Goal: Check status: Check status

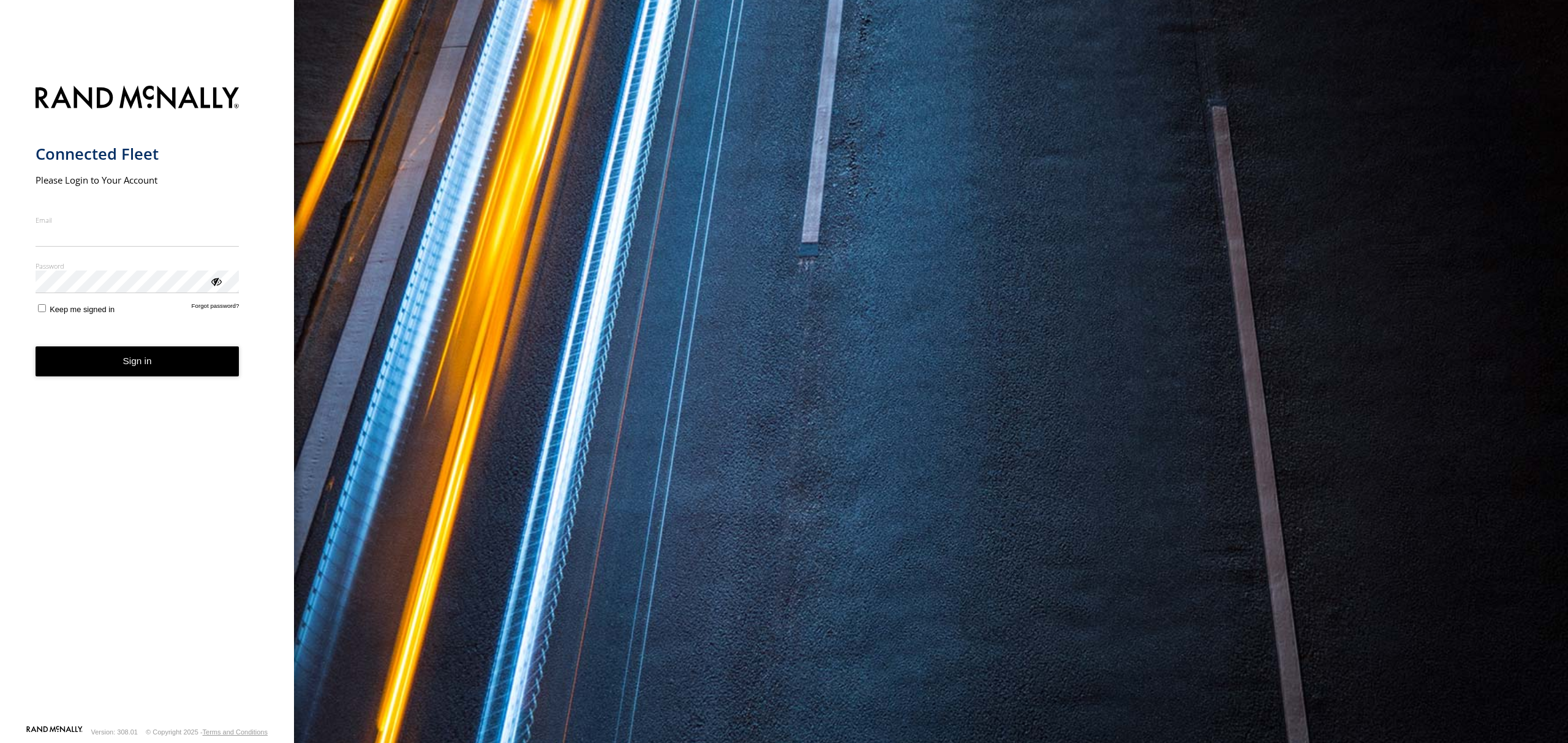
type input "**********"
click at [211, 376] on form "**********" at bounding box center [147, 402] width 223 height 647
click at [213, 368] on button "Sign in" at bounding box center [137, 361] width 204 height 30
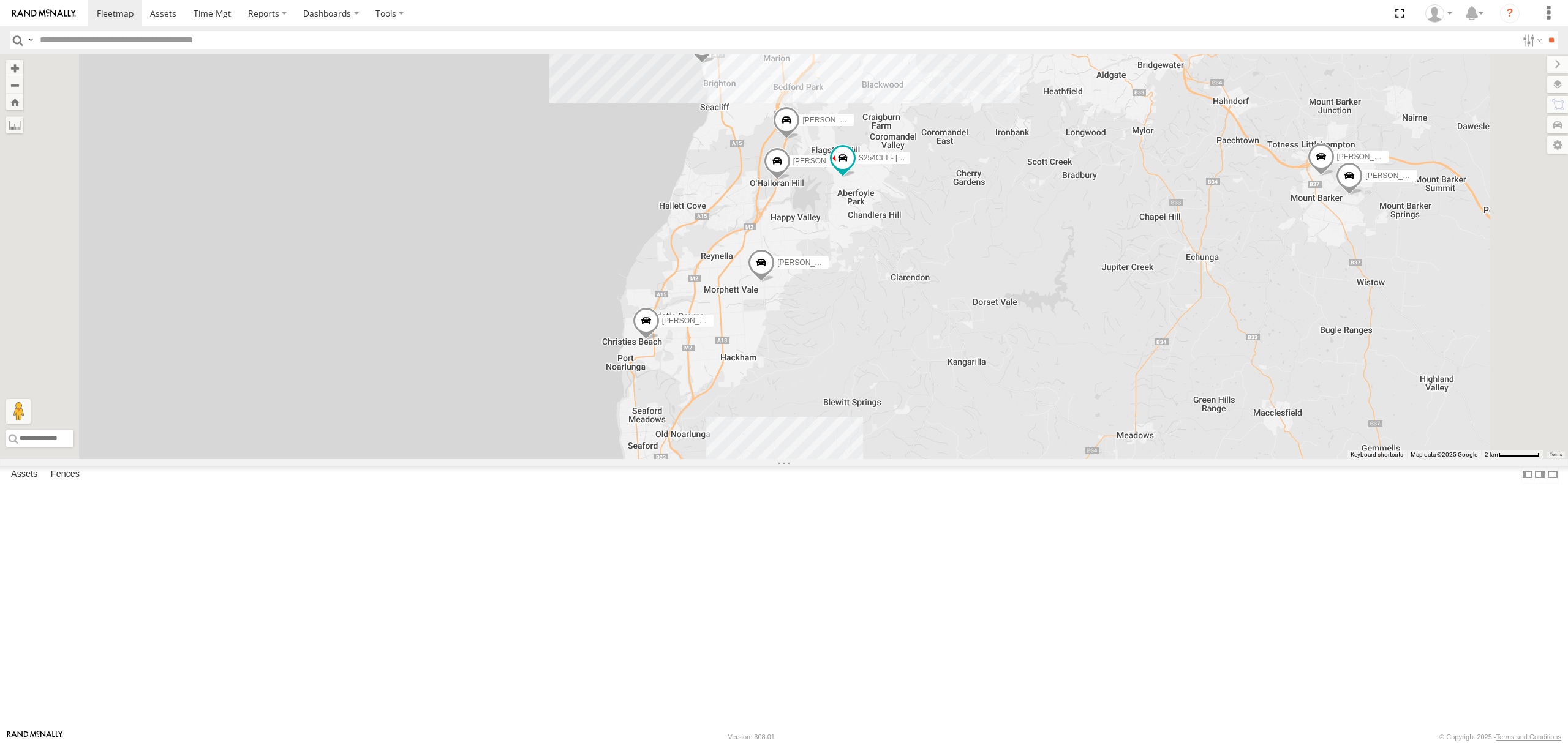
drag, startPoint x: 1059, startPoint y: 310, endPoint x: 1032, endPoint y: 371, distance: 66.7
click at [1032, 370] on div "SB26LM - (3P HINO) R7 Dilpreet Singh Lewis Evangelou Paras Joshi Divanshu Munja…" at bounding box center [784, 256] width 1568 height 406
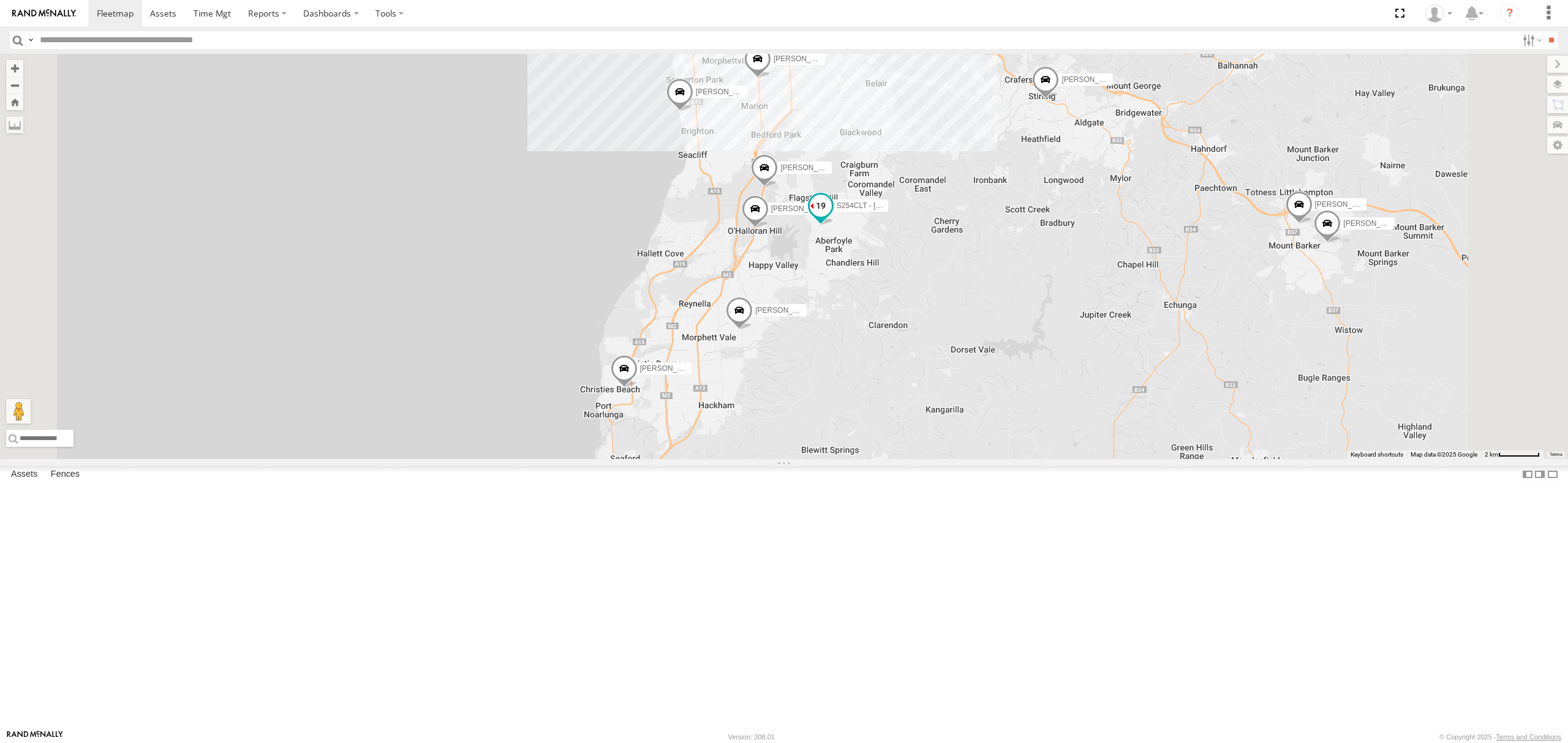
click at [834, 225] on span at bounding box center [821, 209] width 27 height 33
click at [953, 411] on div "SB26LM - (3P HINO) R7 Dilpreet Singh Lewis Evangelou Paras Joshi Divanshu Munja…" at bounding box center [784, 256] width 1568 height 406
drag, startPoint x: 1060, startPoint y: 237, endPoint x: 1010, endPoint y: 355, distance: 128.2
click at [1010, 355] on div "SB26LM - (3P HINO) R7 Dilpreet Singh Lewis Evangelou Paras Joshi Divanshu Munja…" at bounding box center [784, 256] width 1568 height 406
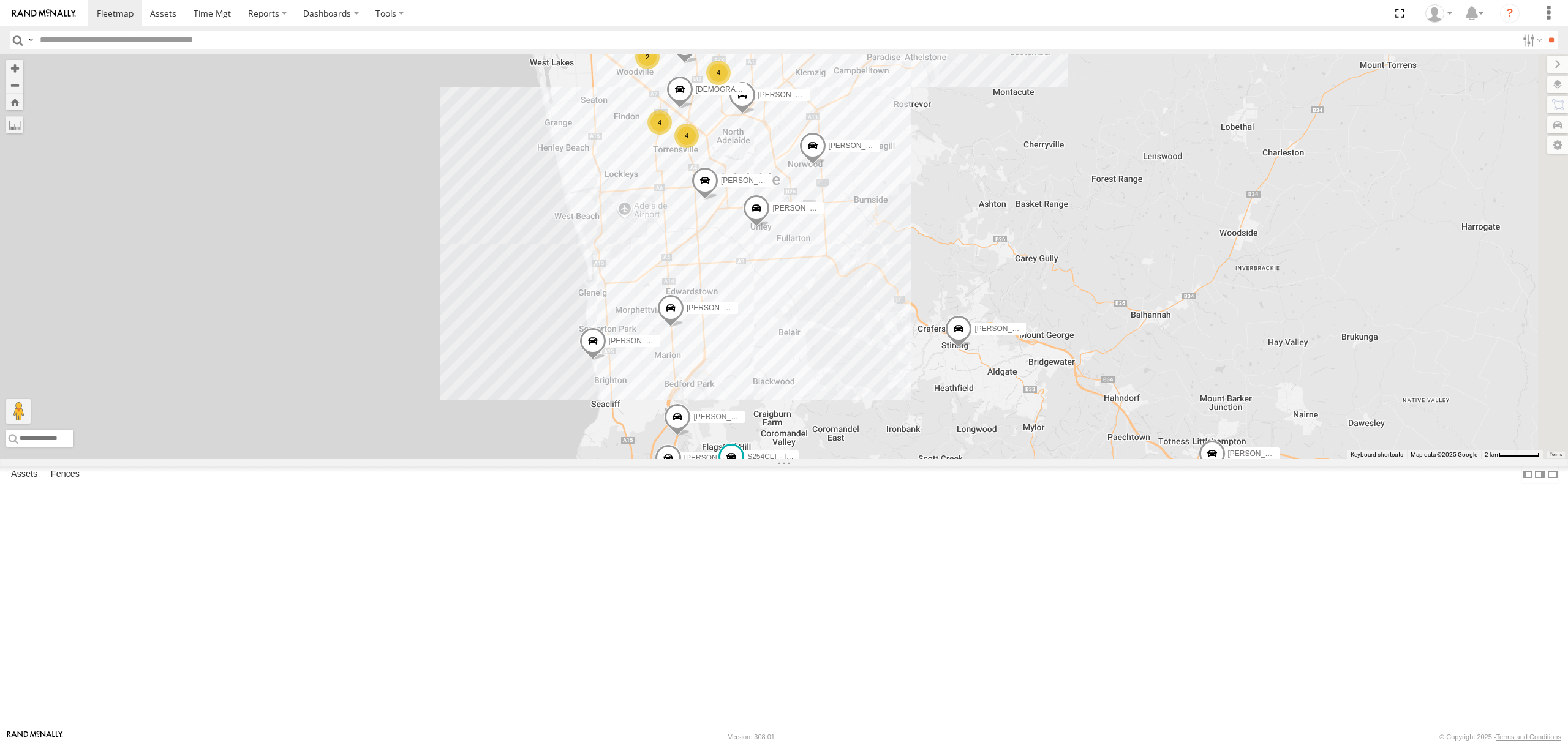
drag, startPoint x: 964, startPoint y: 348, endPoint x: 961, endPoint y: 486, distance: 138.0
click at [963, 459] on div "SB26LM - (3P HINO) R7 Dilpreet Singh Lewis Evangelou Paras Joshi Divanshu Munja…" at bounding box center [784, 256] width 1568 height 406
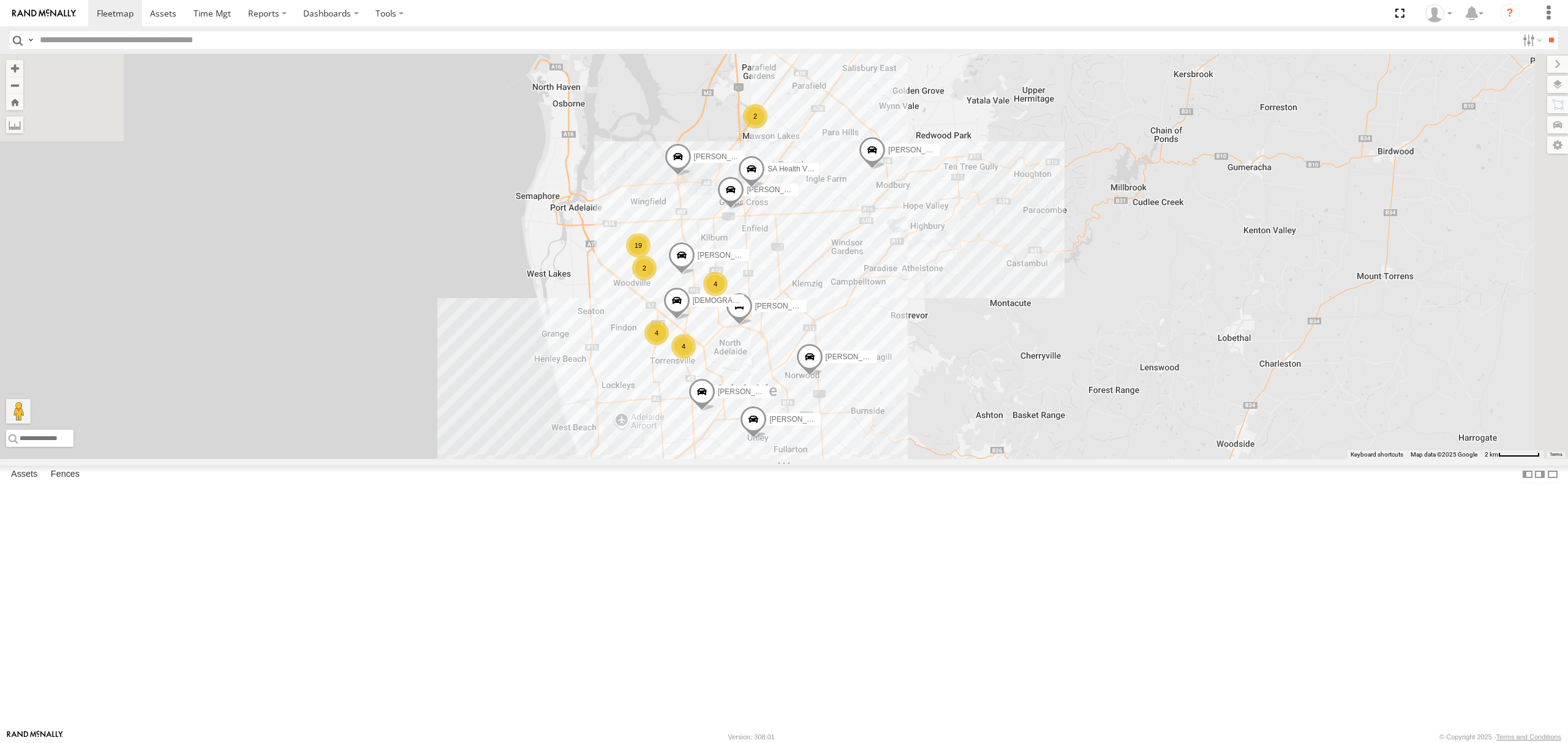
drag, startPoint x: 970, startPoint y: 365, endPoint x: 966, endPoint y: 398, distance: 33.2
click at [966, 398] on div "SB26LM - (3P HINO) R7 Dilpreet Singh Lewis Evangelou Paras Joshi Divanshu Munja…" at bounding box center [784, 256] width 1568 height 406
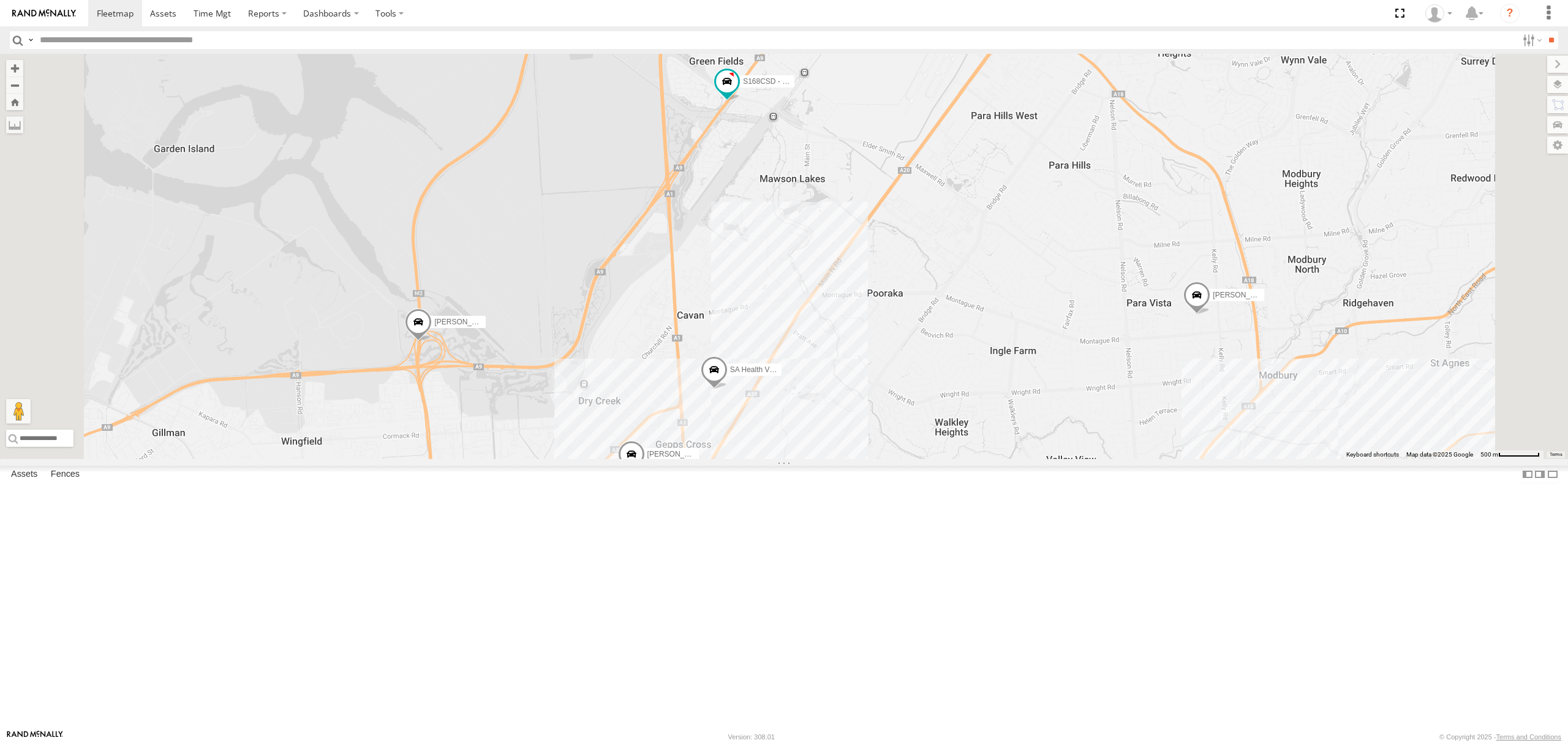
drag, startPoint x: 702, startPoint y: 428, endPoint x: 711, endPoint y: 421, distance: 11.4
click at [708, 424] on div "SB26LM - (3P HINO) R7 Dilpreet Singh Lewis Evangelou Paras Joshi Divanshu Munja…" at bounding box center [784, 256] width 1568 height 406
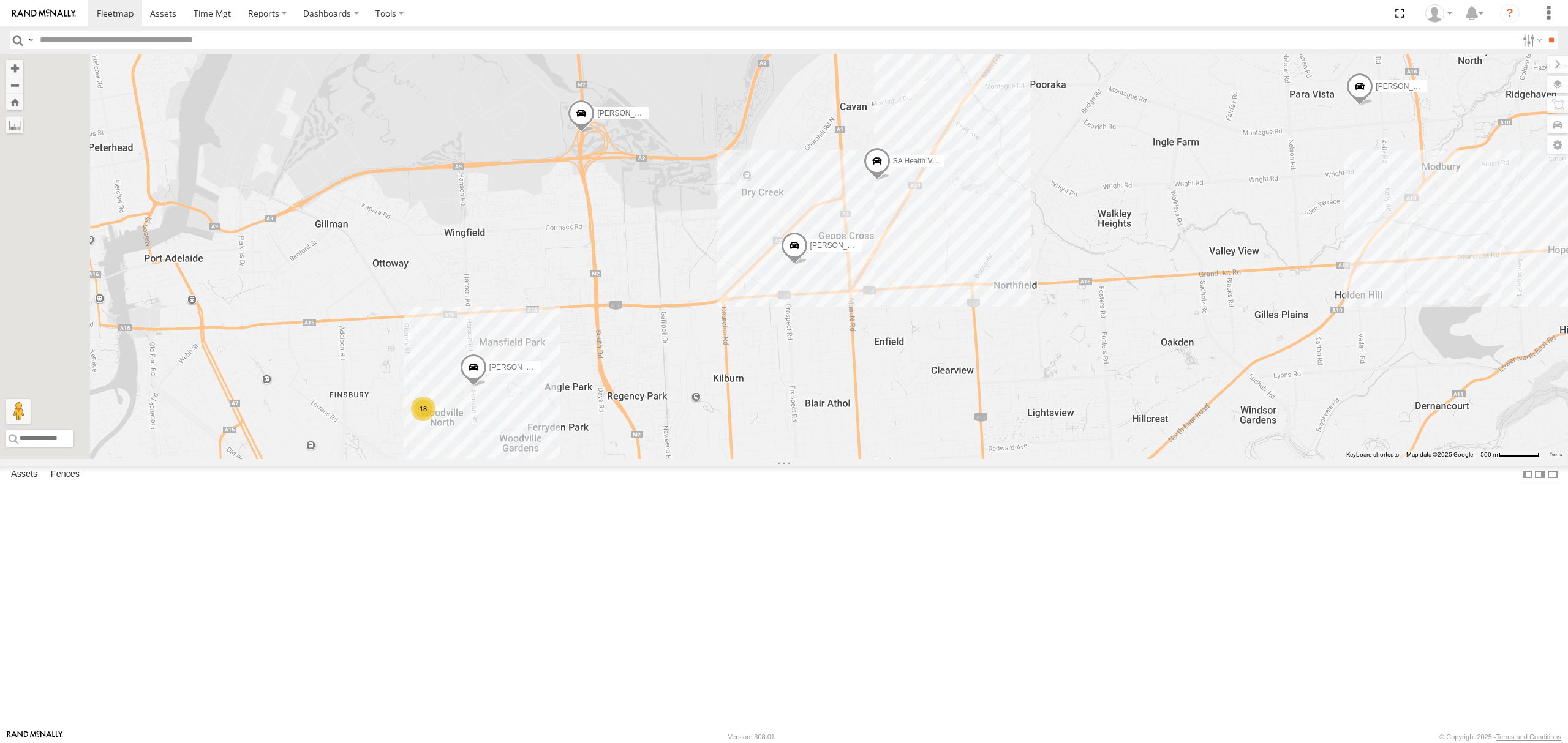
drag, startPoint x: 752, startPoint y: 418, endPoint x: 761, endPoint y: 393, distance: 26.6
click at [761, 393] on div "SB26LM - (3P HINO) R7 Dilpreet Singh Lewis Evangelou Paras Joshi Divanshu Munja…" at bounding box center [784, 256] width 1568 height 406
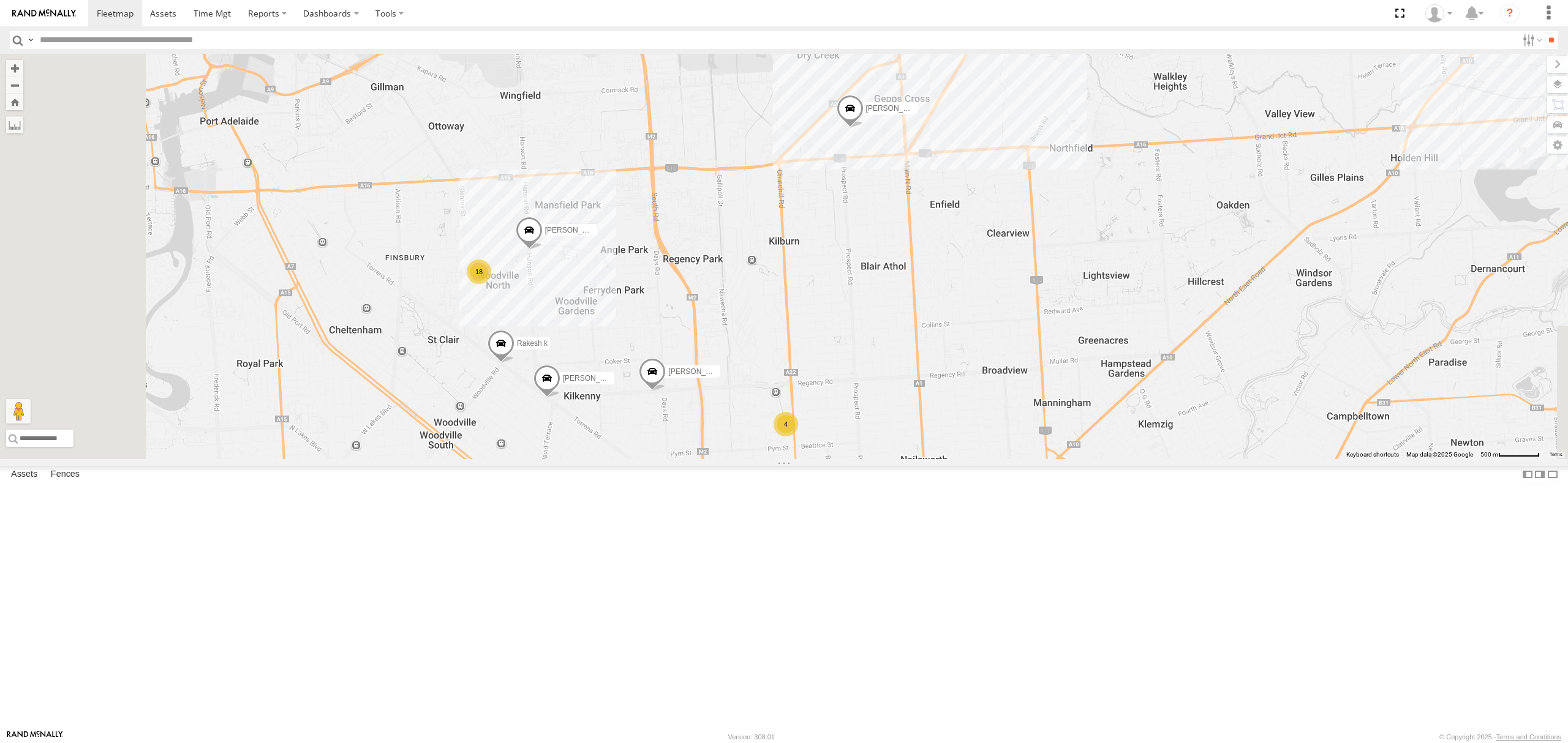
drag, startPoint x: 737, startPoint y: 555, endPoint x: 791, endPoint y: 421, distance: 144.5
click at [791, 421] on div "SB26LM - (3P HINO) R7 Dilpreet Singh Lewis Evangelou Paras Joshi Divanshu Munja…" at bounding box center [784, 256] width 1568 height 406
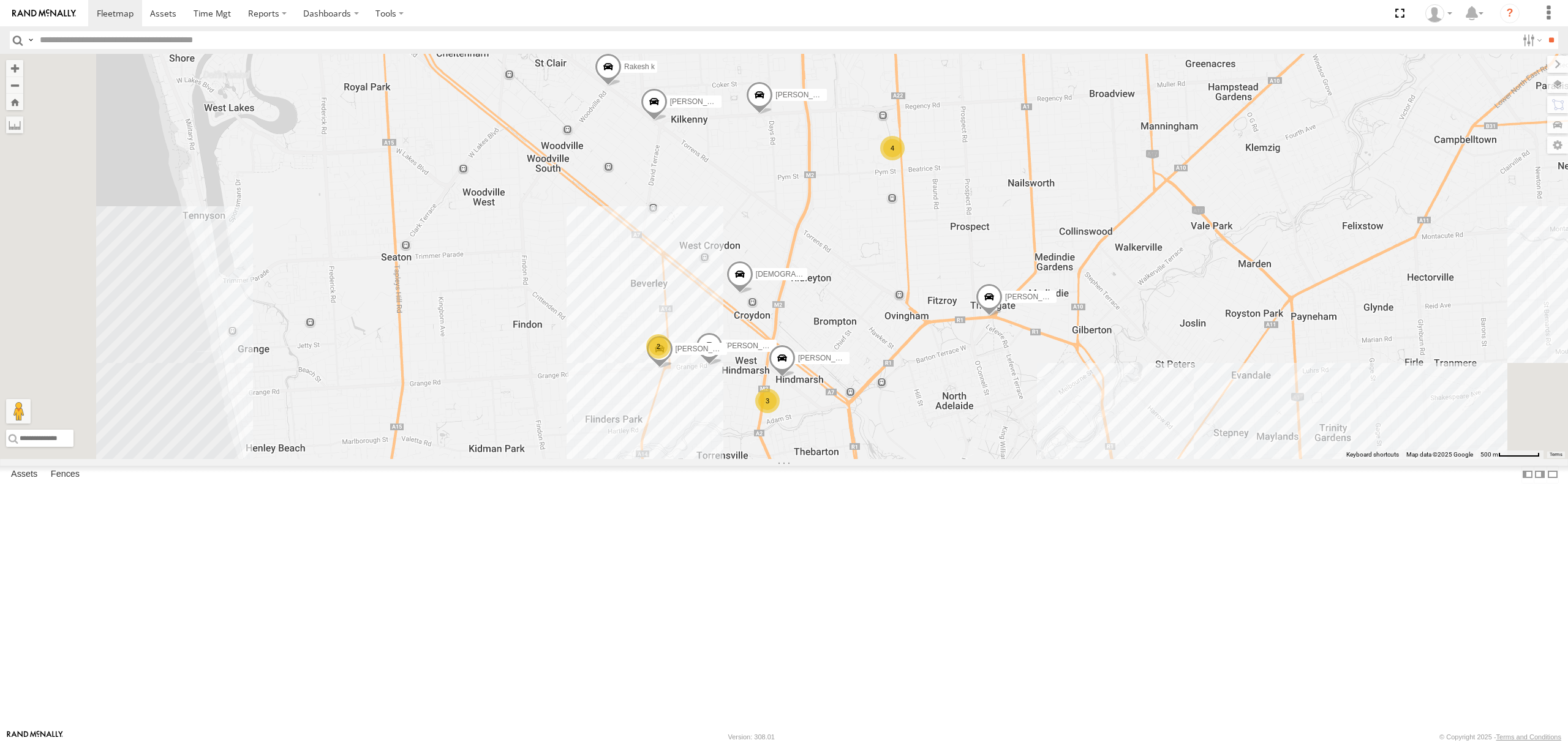
drag, startPoint x: 792, startPoint y: 494, endPoint x: 842, endPoint y: 314, distance: 186.8
click at [844, 306] on div "SB26LM - (3P HINO) R7 Dilpreet Singh Lewis Evangelou Paras Joshi Divanshu Munja…" at bounding box center [784, 256] width 1568 height 406
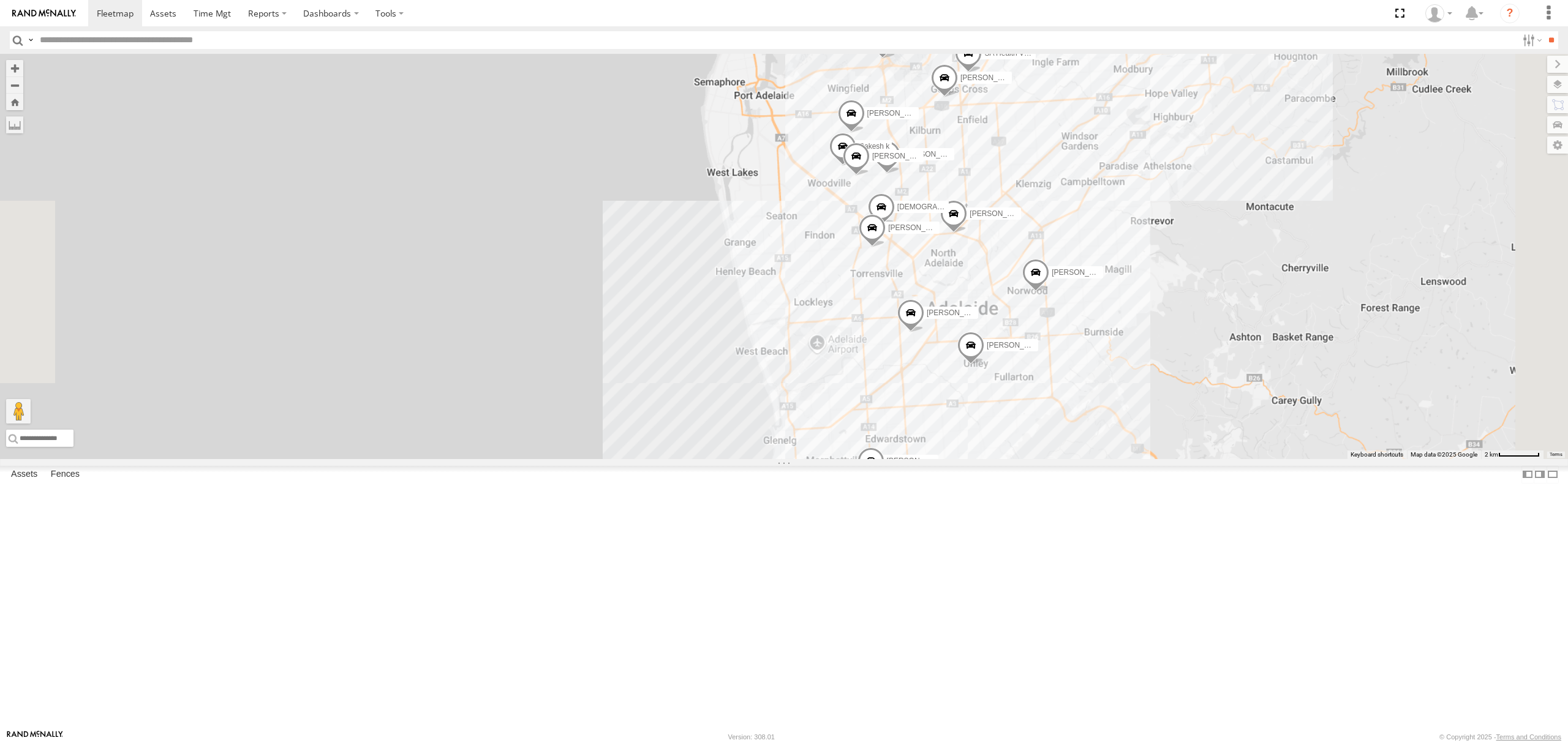
drag, startPoint x: 983, startPoint y: 317, endPoint x: 986, endPoint y: 255, distance: 62.1
click at [986, 257] on div "SB26LM - (3P HINO) R7 Dilpreet Singh Lewis Evangelou Paras Joshi Divanshu Munja…" at bounding box center [784, 256] width 1568 height 406
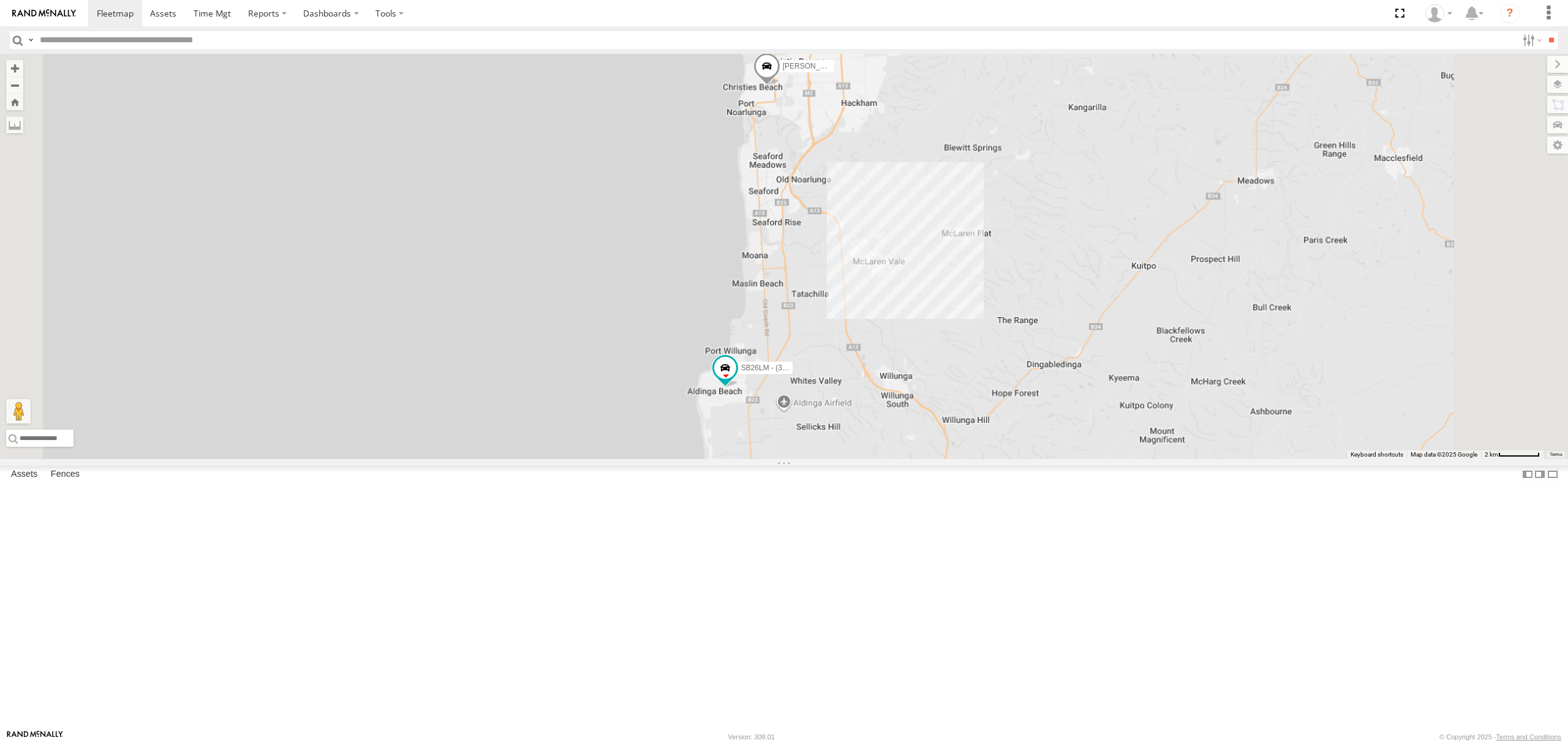
drag, startPoint x: 1088, startPoint y: 464, endPoint x: 1079, endPoint y: 533, distance: 69.6
click at [1079, 459] on div "SB26LM - (3P HINO) R7 Dilpreet Singh Lewis Evangelou Paras Joshi Divanshu Munja…" at bounding box center [784, 256] width 1568 height 406
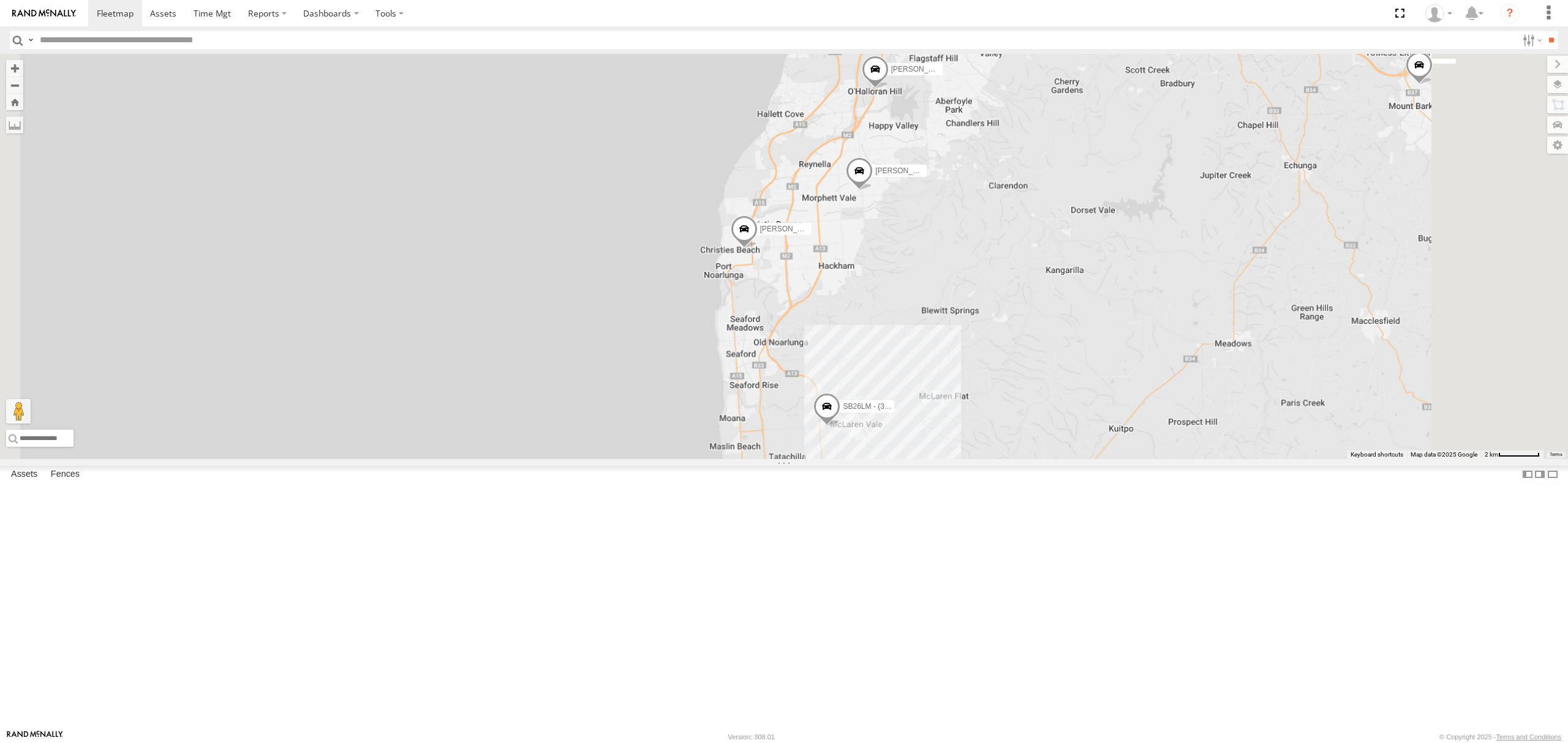
click at [0, 0] on div "2.4" at bounding box center [0, 0] width 0 height 0
click at [0, 0] on div "S254CLT - Brian Corkhill All Assets" at bounding box center [0, 0] width 0 height 0
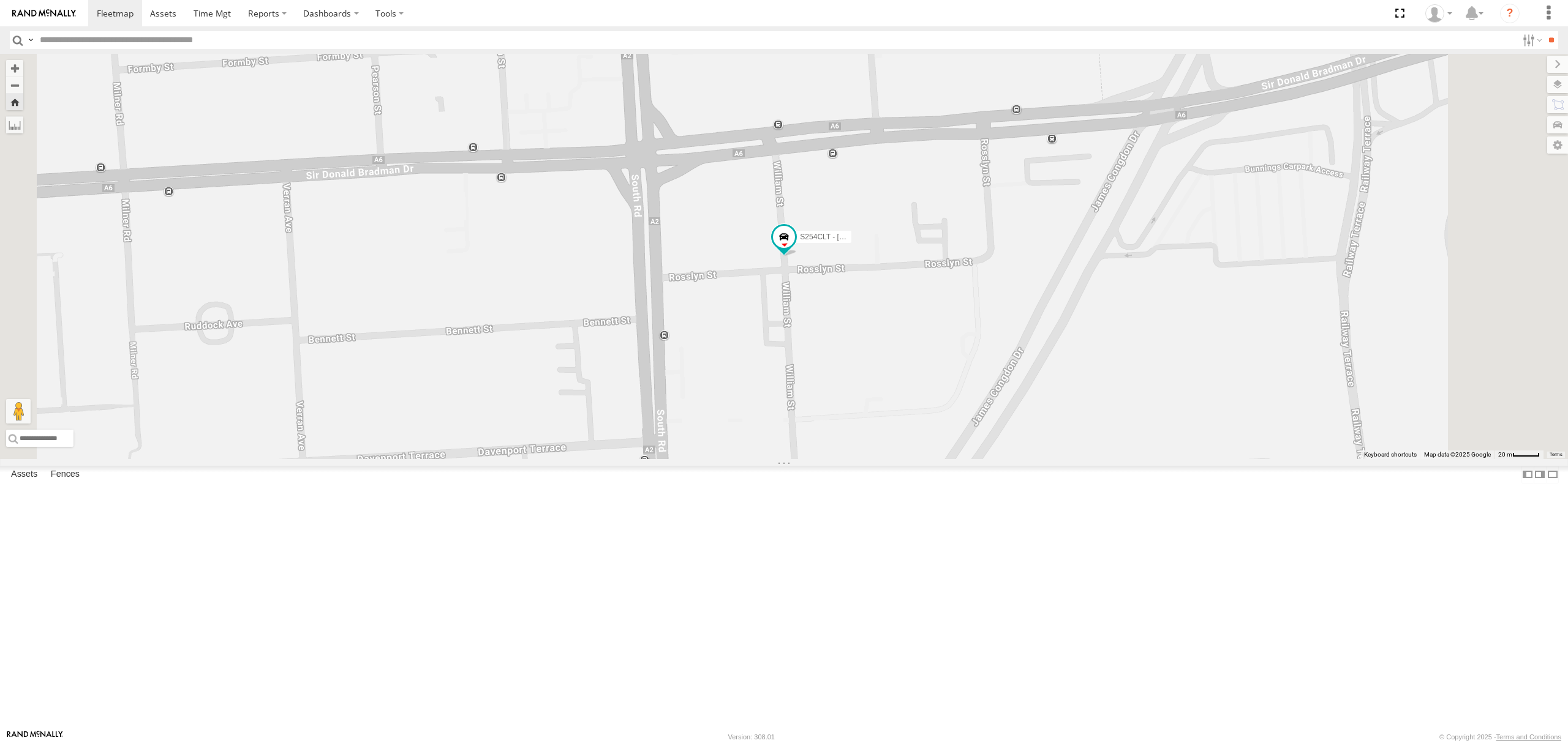
click at [0, 0] on div "S168CSD - Fridge It Spaceship All Assets" at bounding box center [0, 0] width 0 height 0
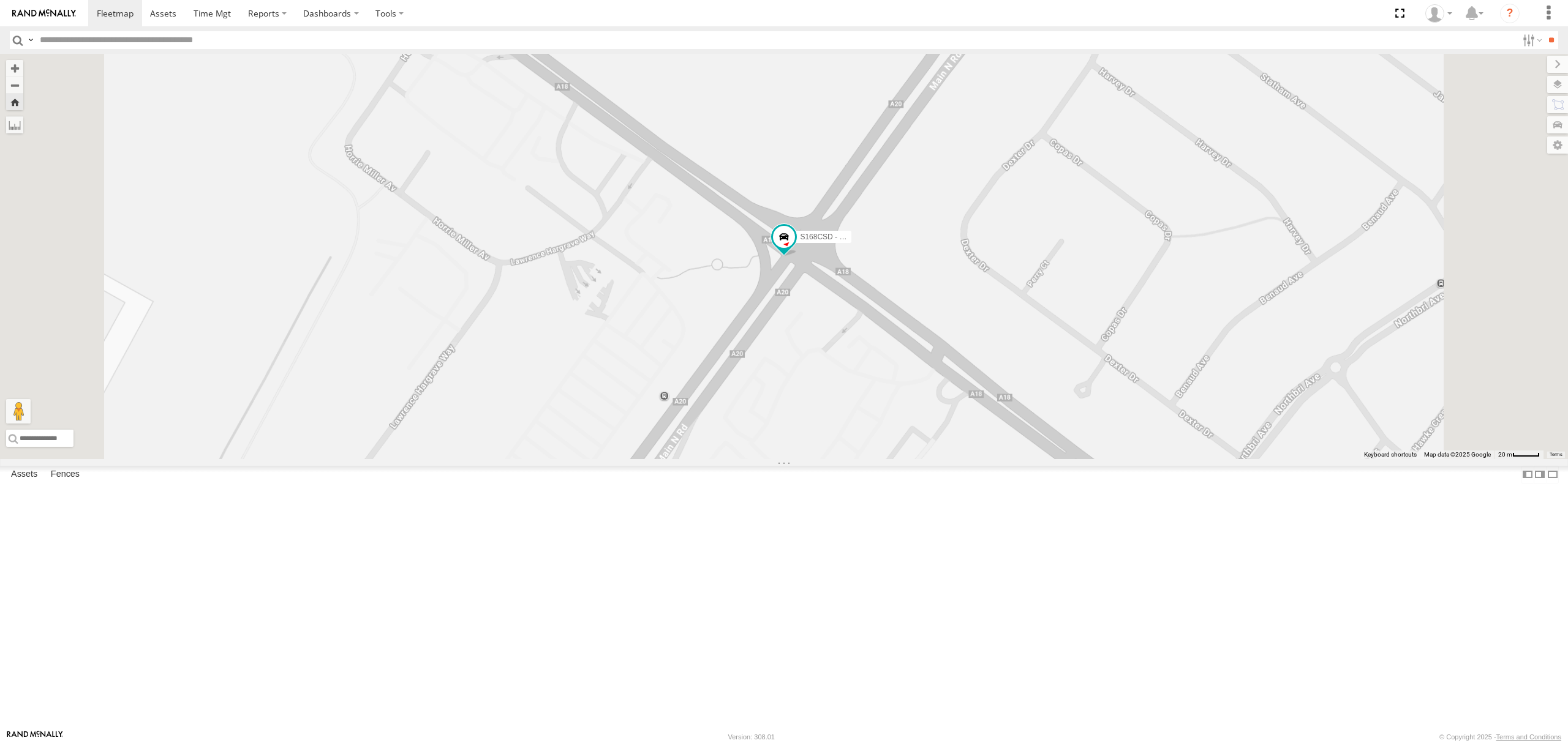
click at [0, 0] on div "SB26LM - (3P HINO) R7 All Assets" at bounding box center [0, 0] width 0 height 0
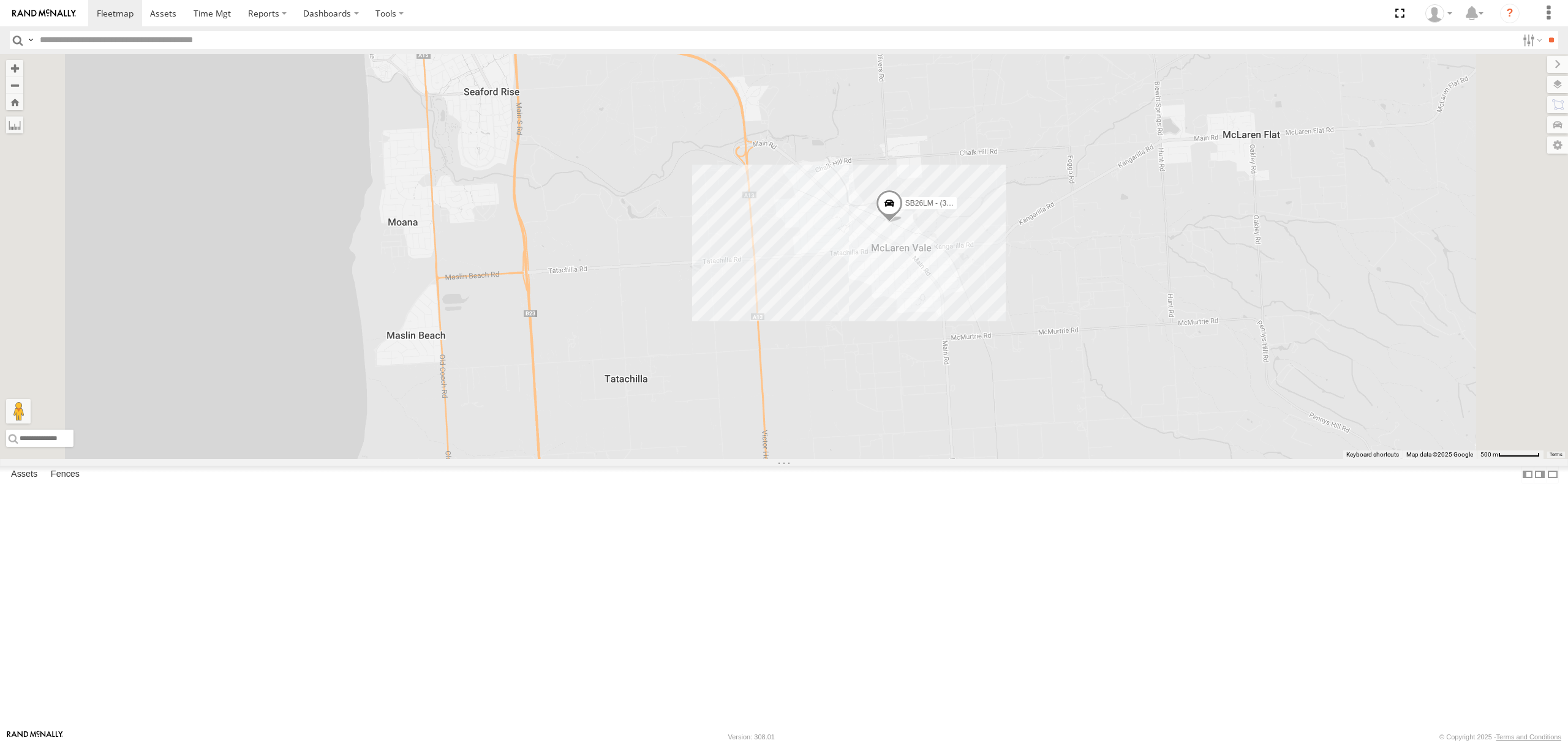
click at [0, 0] on div "SB25LM - (6P HINO) R6 All Assets Port Rd Thebarton -34.9137 138.57799 Video 10.…" at bounding box center [0, 0] width 0 height 0
click at [0, 0] on div "All Assets" at bounding box center [0, 0] width 0 height 0
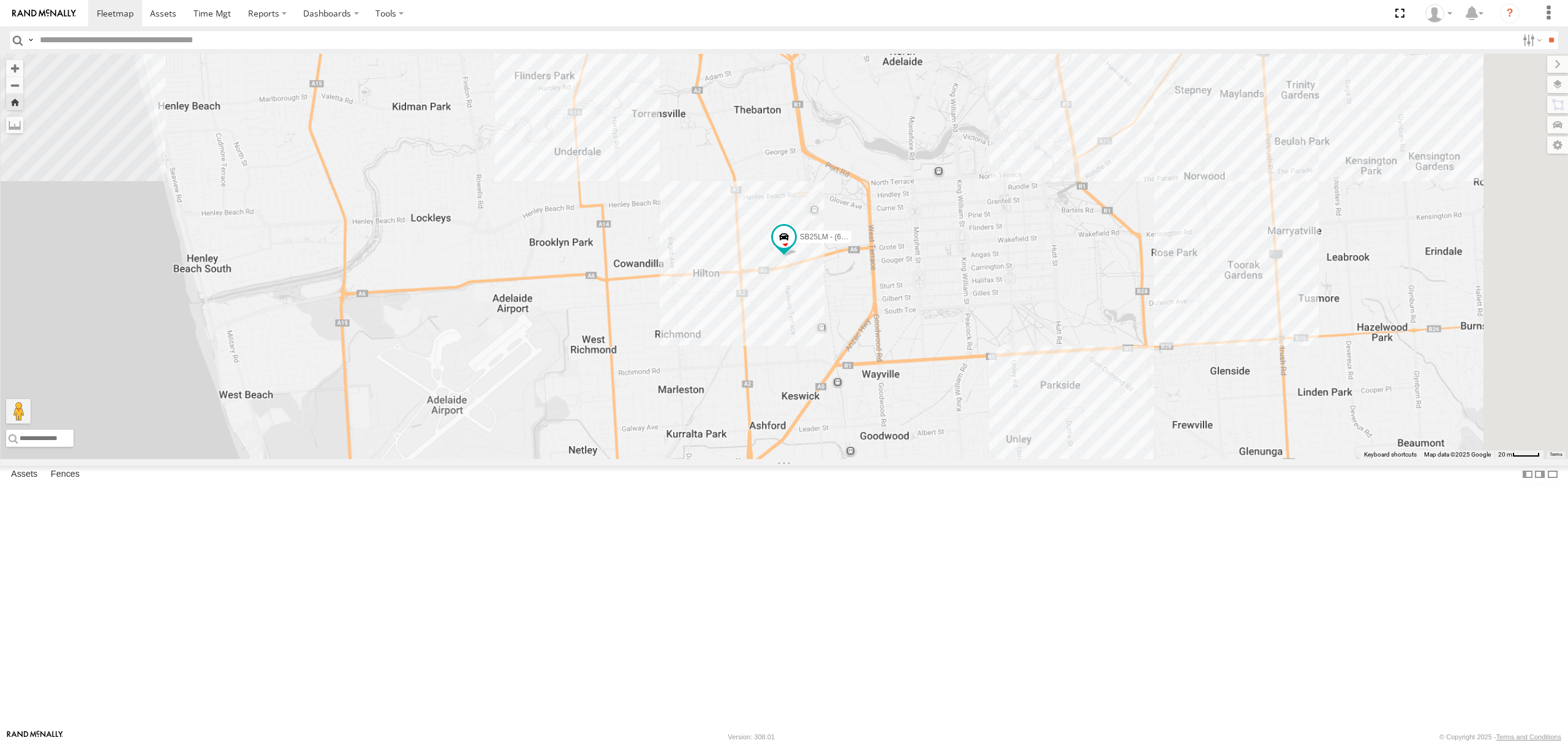
click at [0, 0] on div "S168CSD - Fridge It Spaceship" at bounding box center [0, 0] width 0 height 0
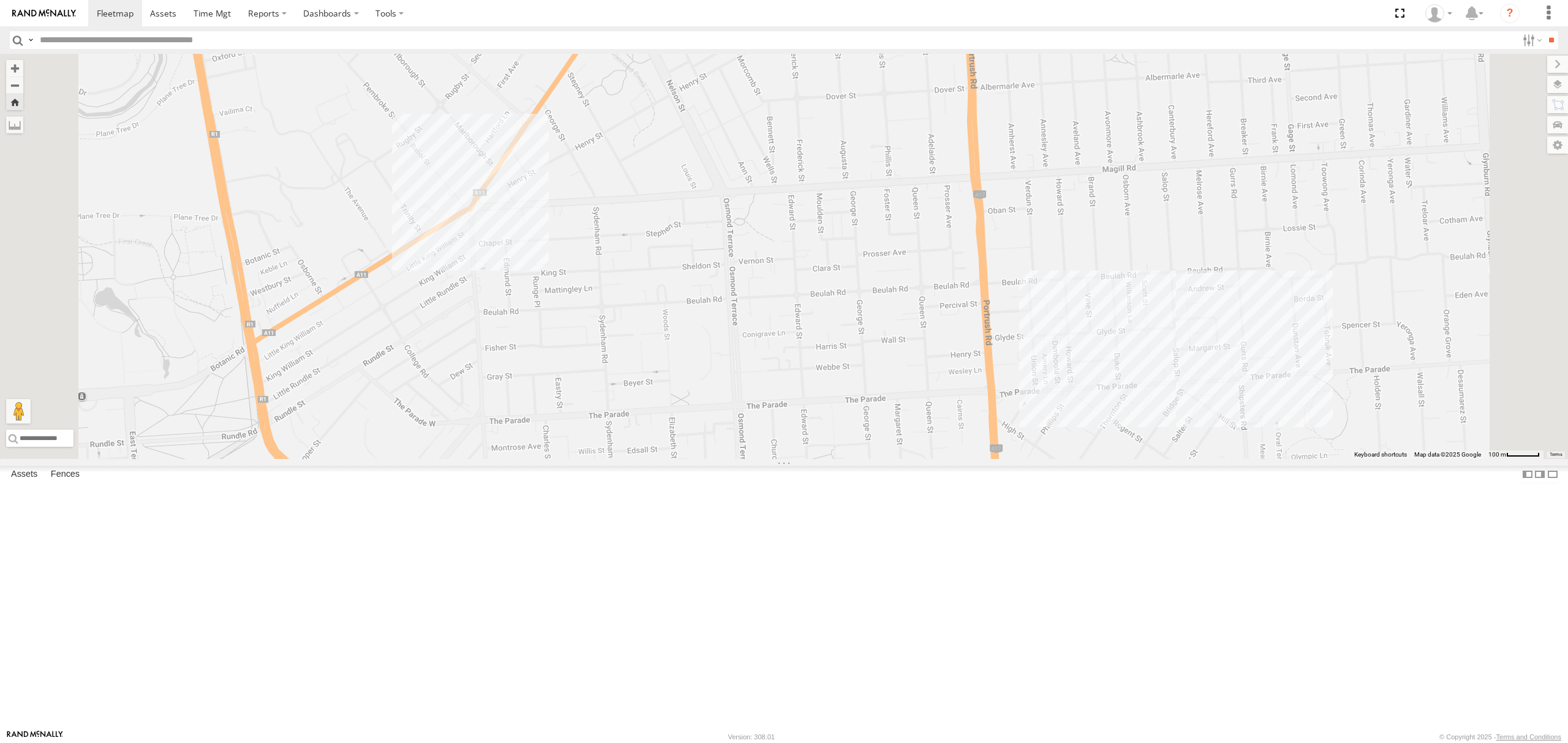
drag, startPoint x: 75, startPoint y: 84, endPoint x: 97, endPoint y: 133, distance: 53.7
click at [0, 0] on div "All Assets" at bounding box center [0, 0] width 0 height 0
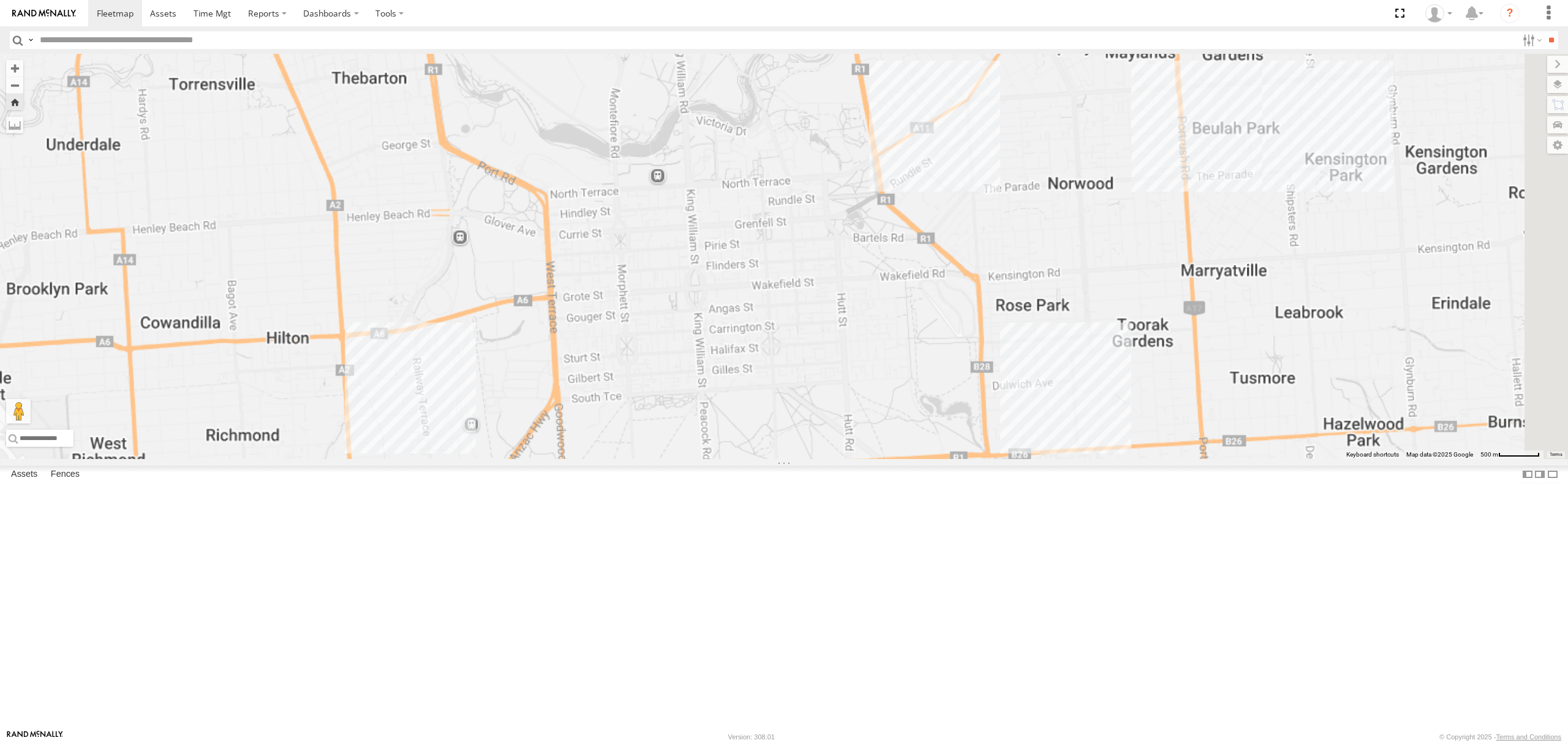
click at [0, 0] on div "All Assets" at bounding box center [0, 0] width 0 height 0
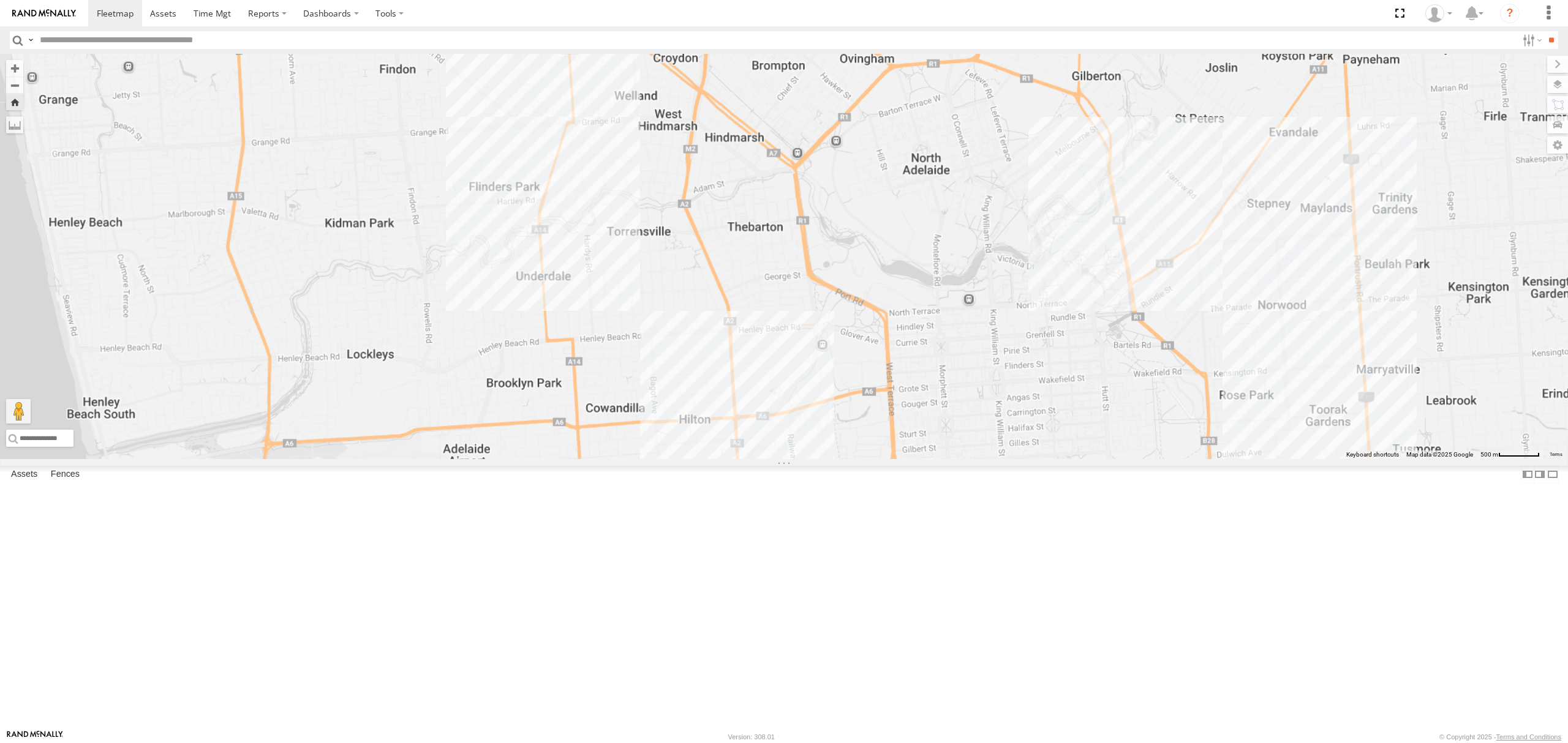
click at [0, 0] on div "SY71FR - (16P TRAILER) PM1 All Assets" at bounding box center [0, 0] width 0 height 0
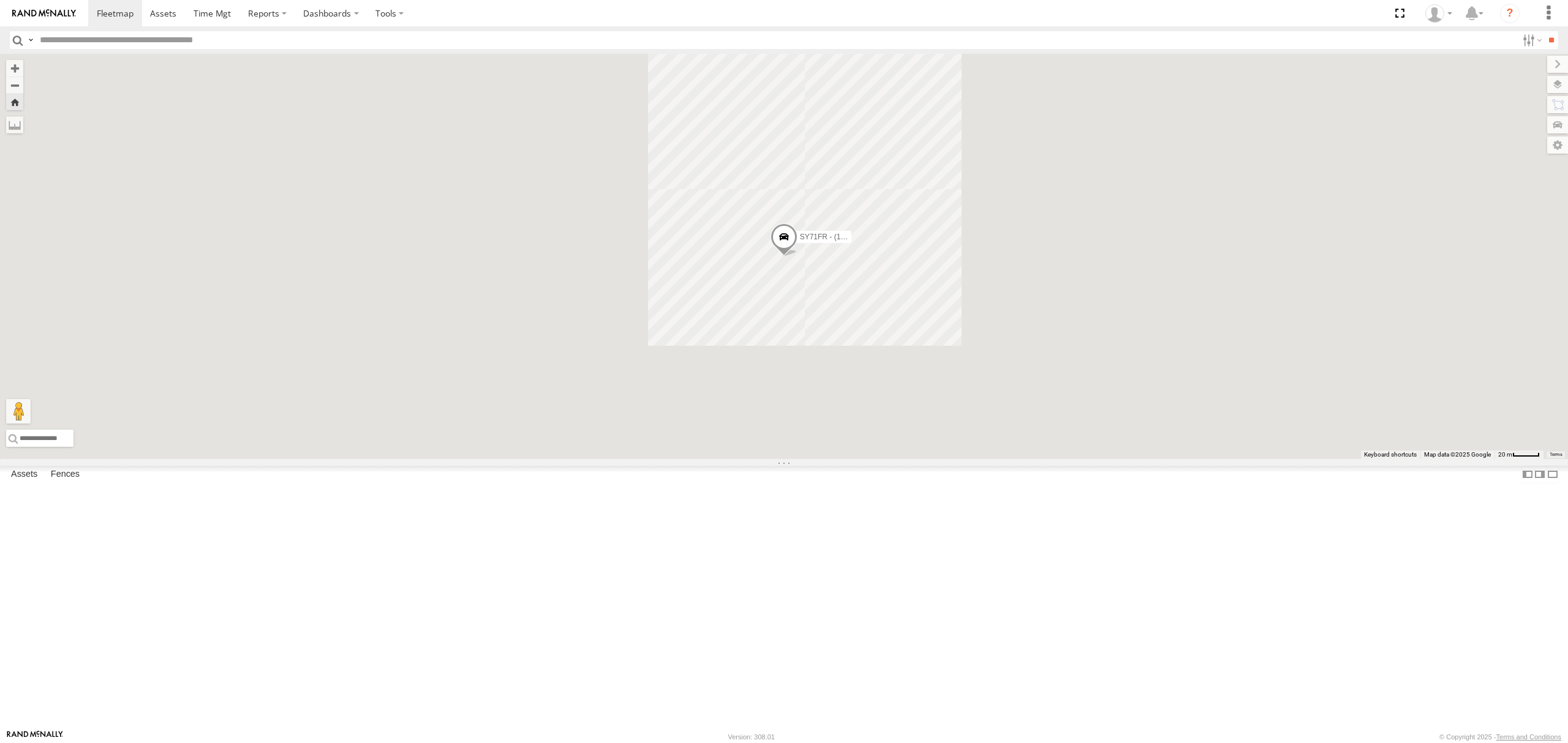
click at [0, 0] on div "S254CLT - [PERSON_NAME]" at bounding box center [0, 0] width 0 height 0
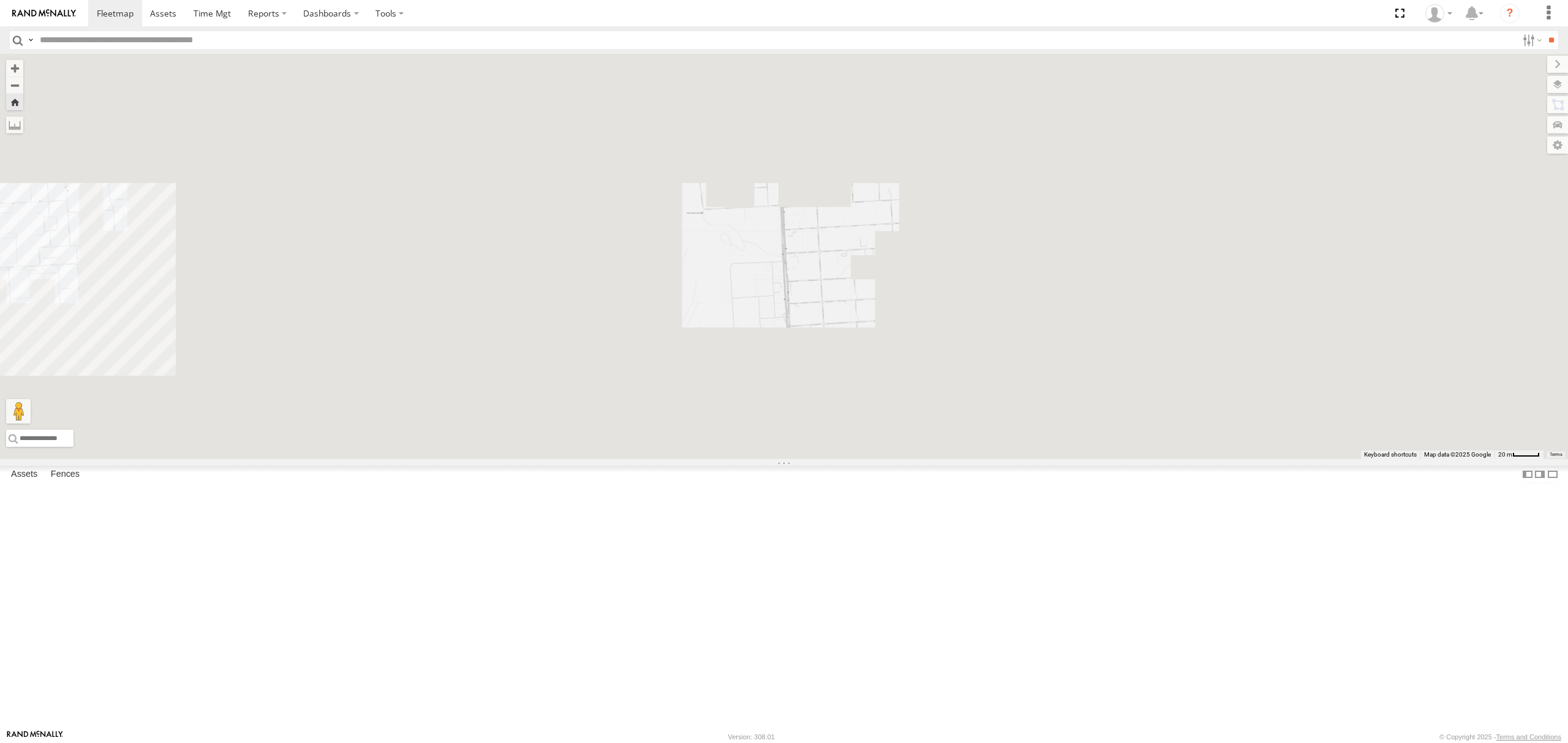
click at [0, 0] on div "All Assets" at bounding box center [0, 0] width 0 height 0
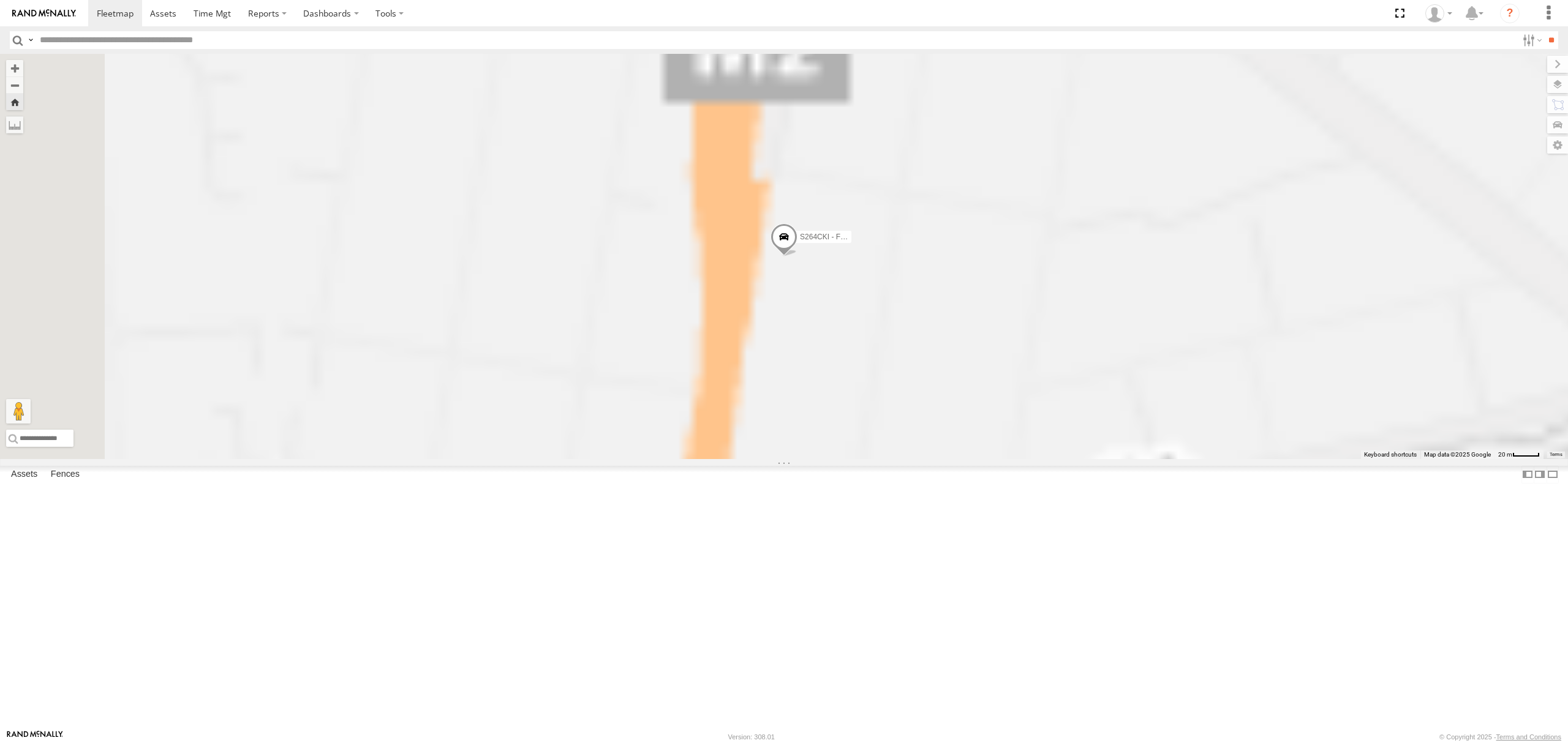
click at [0, 0] on div "SB26LM - (3P HINO) R7 All Assets Field St McLaren Vale -35.21641 138.54324 Vide…" at bounding box center [0, 0] width 0 height 0
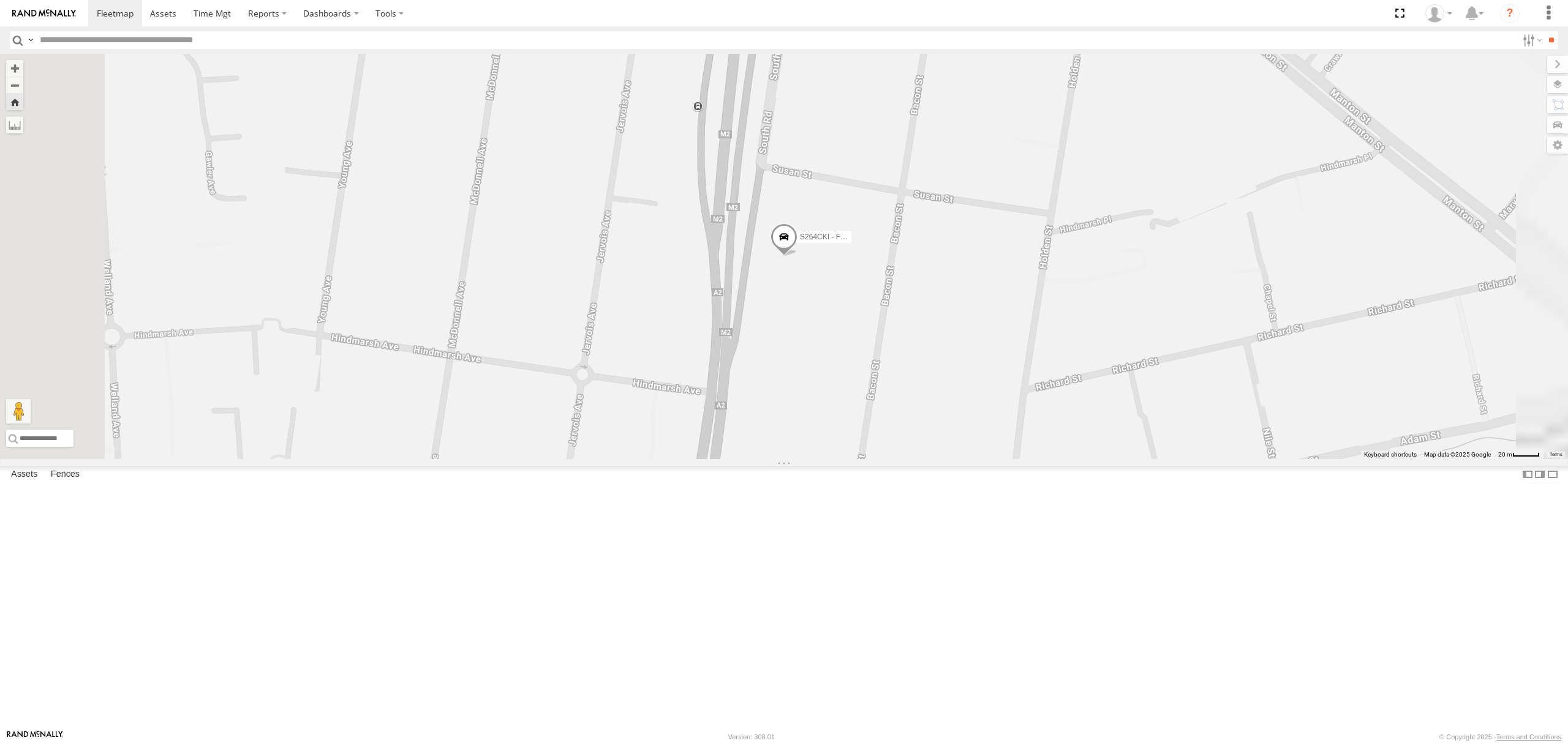
click at [0, 0] on div "SB26LM - (3P HINO) R7" at bounding box center [0, 0] width 0 height 0
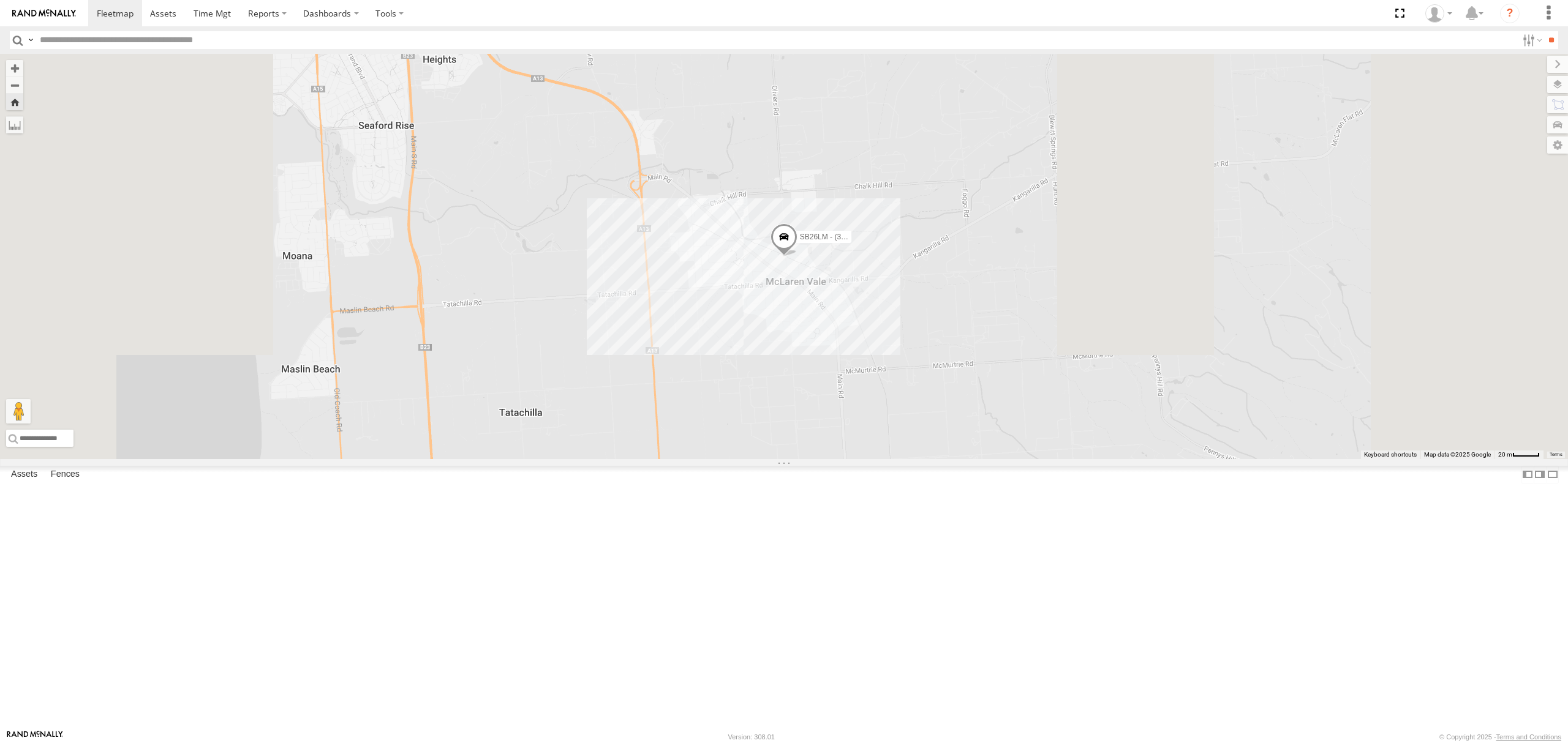
click at [0, 0] on div "S254CLT - [PERSON_NAME]" at bounding box center [0, 0] width 0 height 0
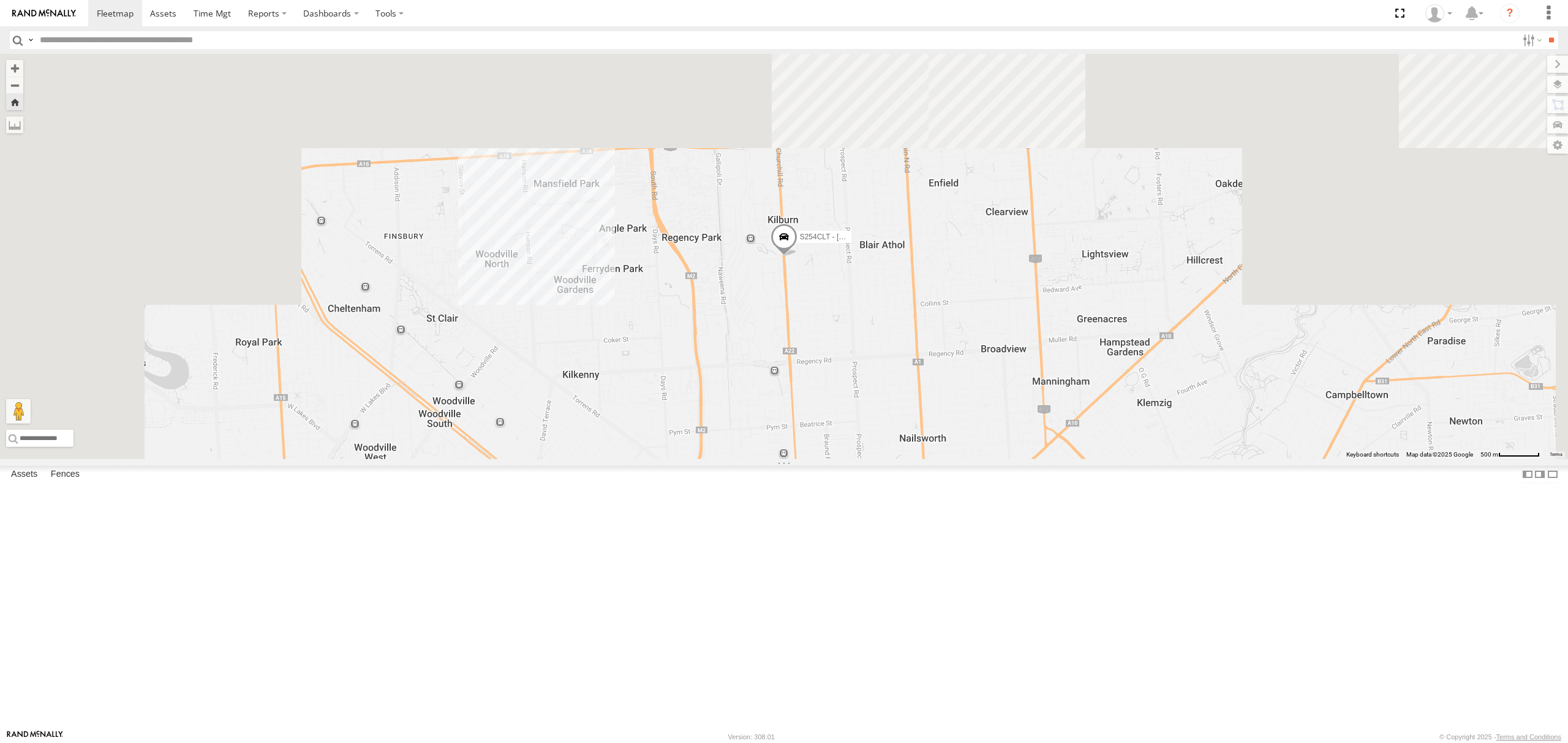
click at [0, 0] on div "13.7" at bounding box center [0, 0] width 0 height 0
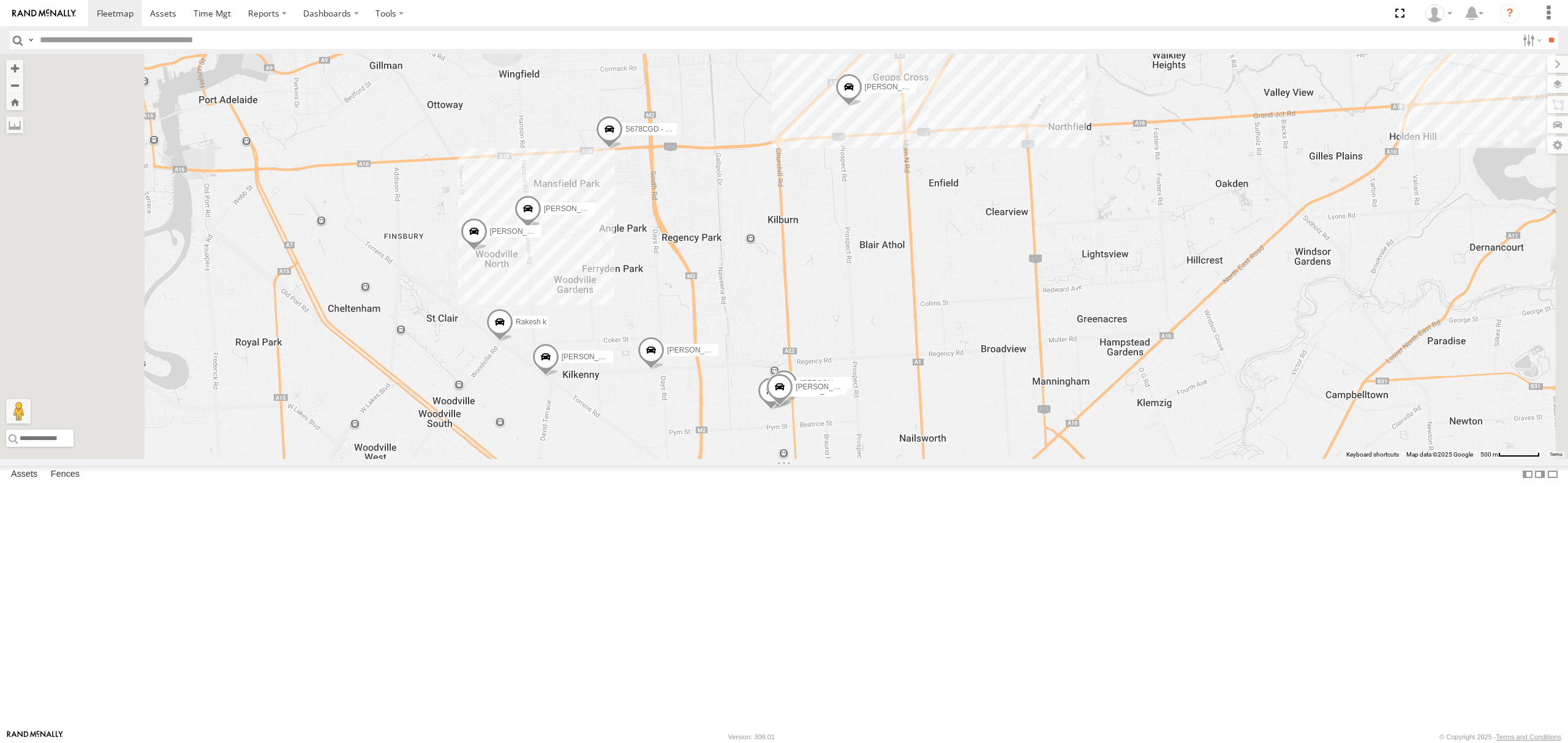
click at [0, 0] on div "All Assets" at bounding box center [0, 0] width 0 height 0
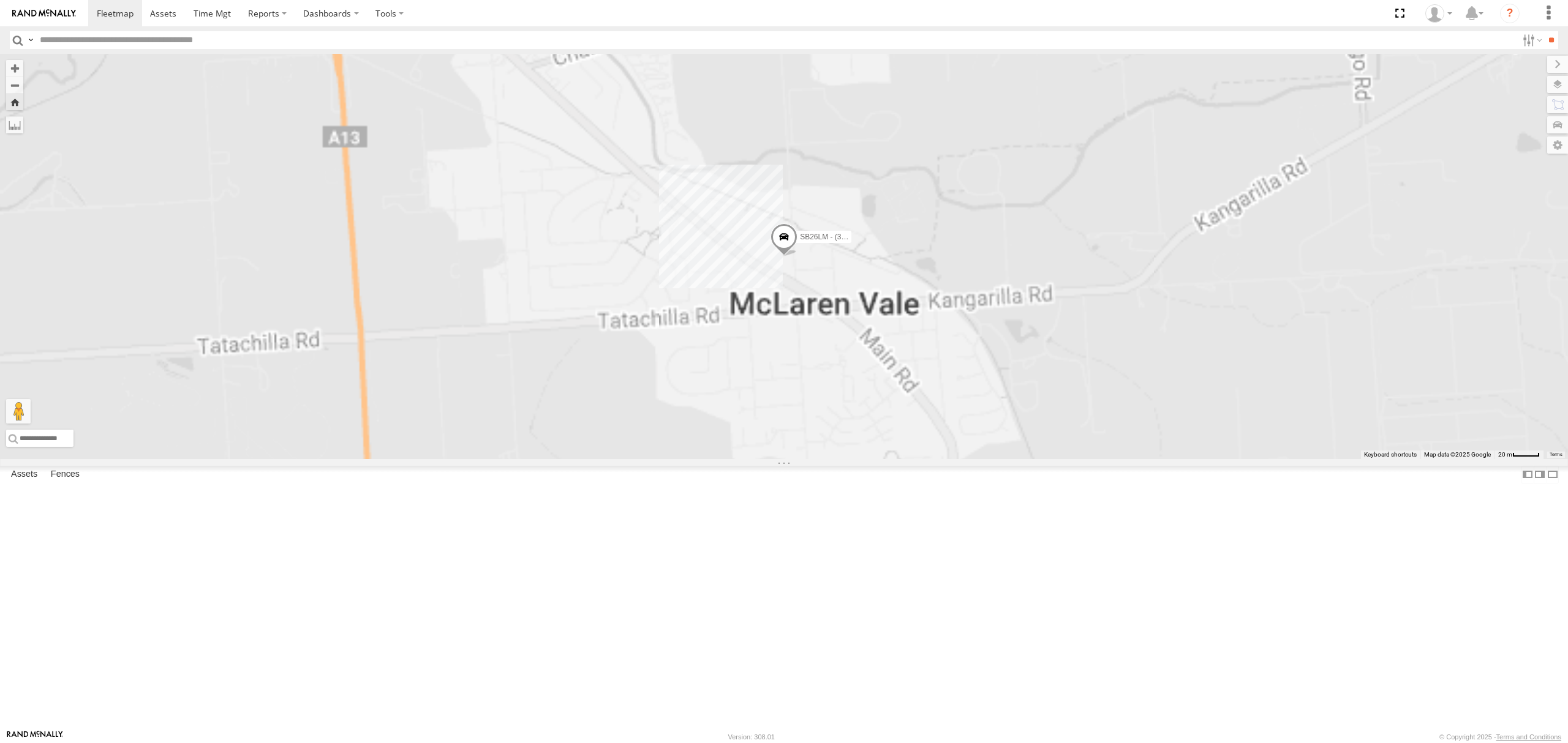
click at [0, 0] on div "All Assets" at bounding box center [0, 0] width 0 height 0
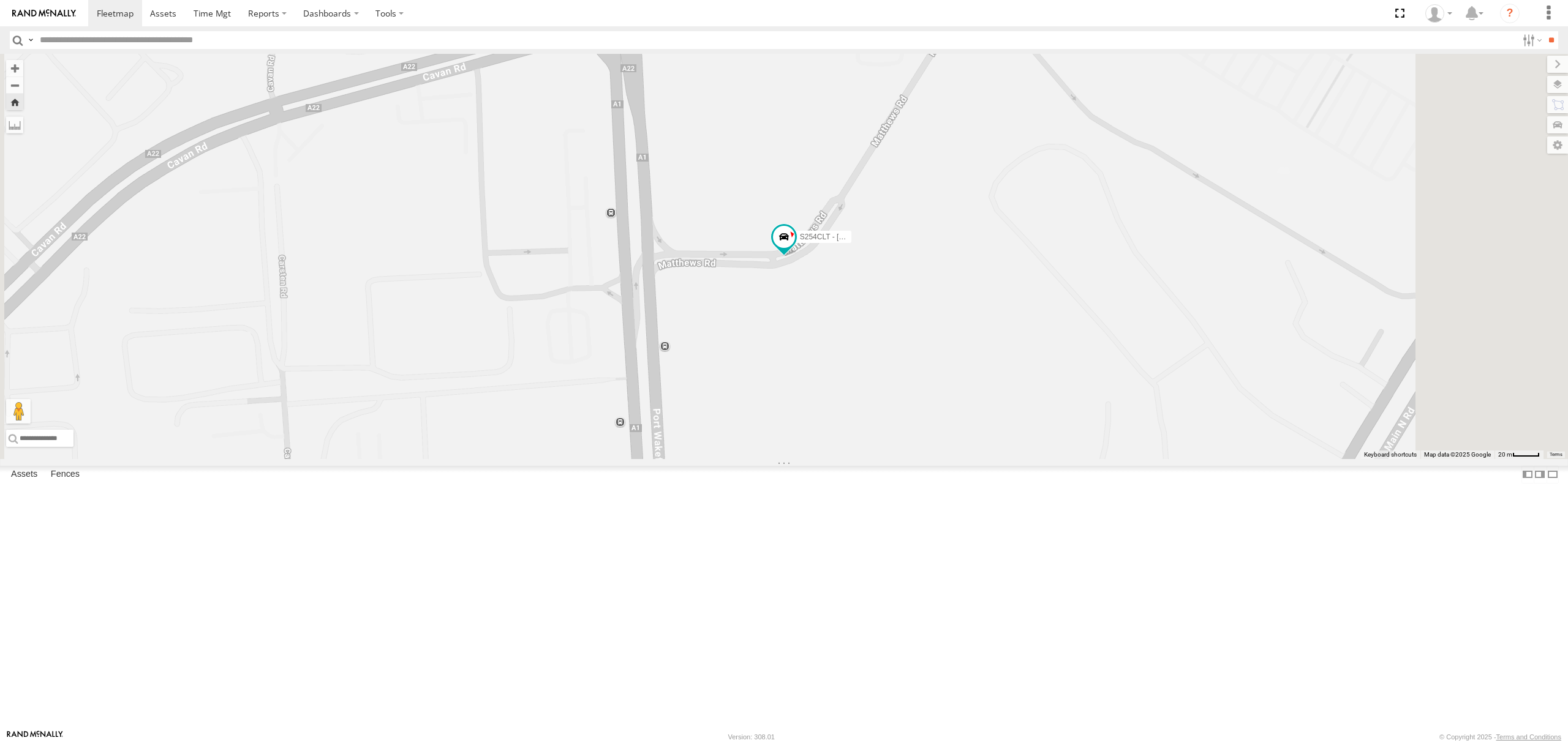
click at [0, 0] on div "SB25LM - (6P HINO) R6" at bounding box center [0, 0] width 0 height 0
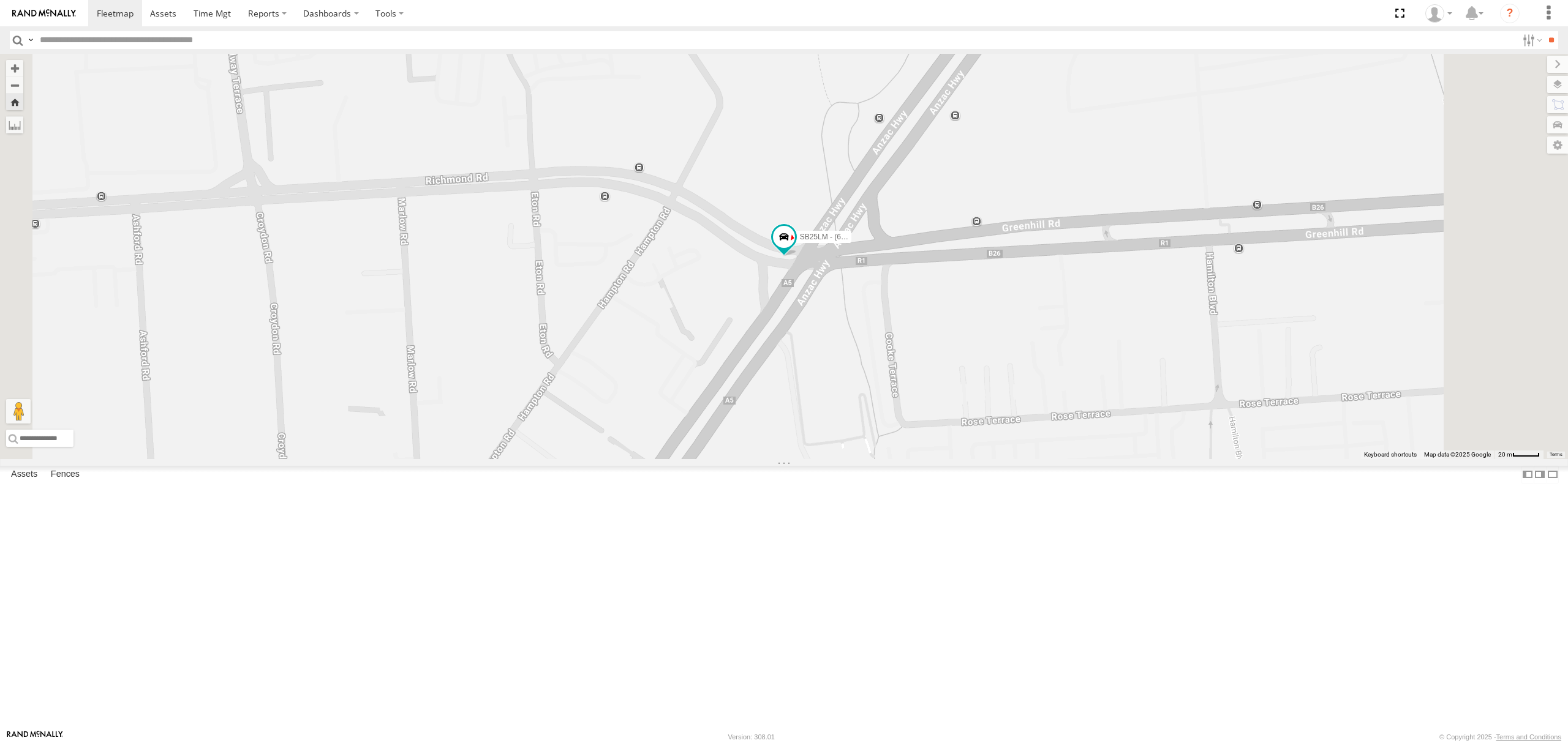
click at [0, 0] on div "S678CGD - Fridge It Sprinter" at bounding box center [0, 0] width 0 height 0
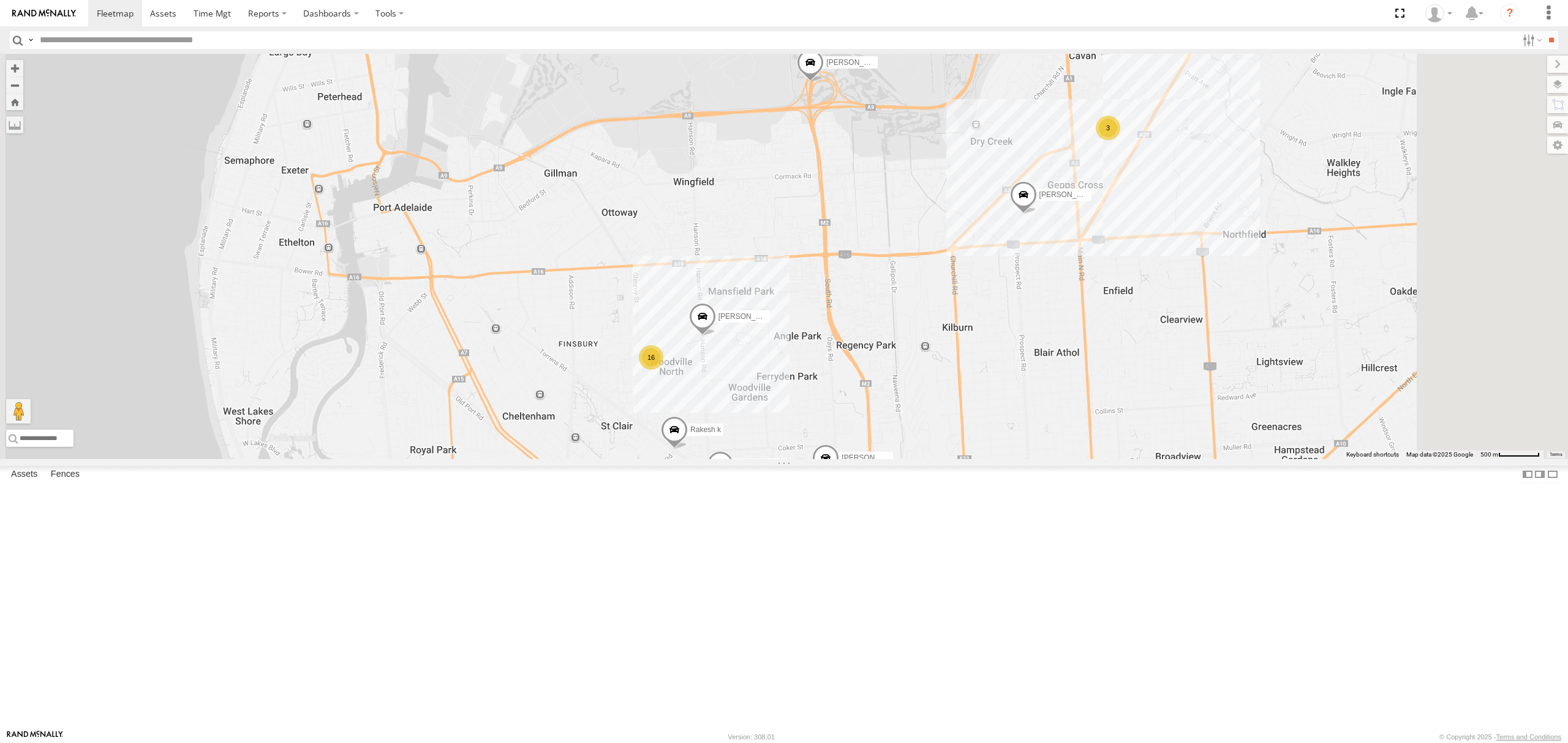
click at [0, 0] on div "All Assets" at bounding box center [0, 0] width 0 height 0
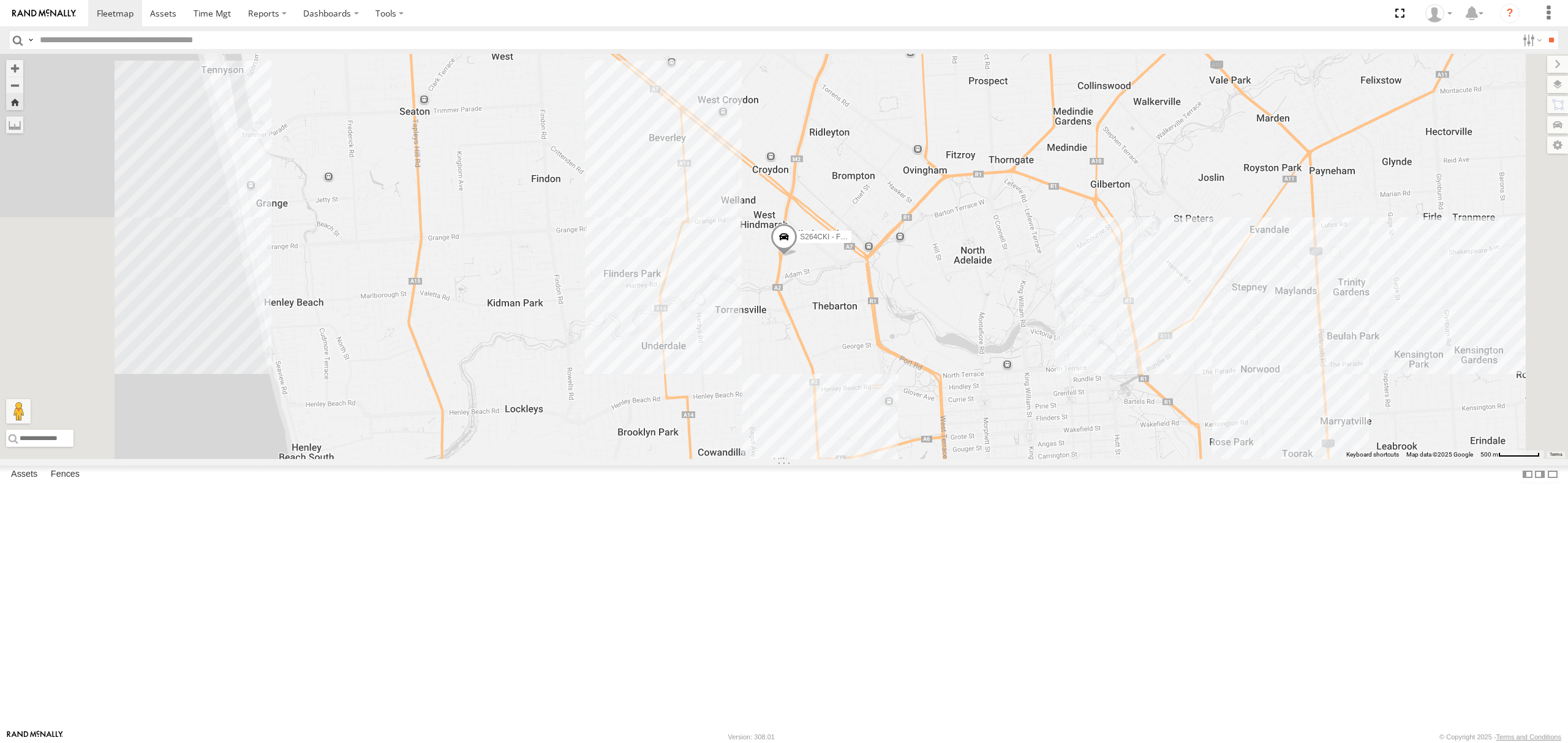
click at [0, 0] on div "SB26LM - (3P HINO) R7" at bounding box center [0, 0] width 0 height 0
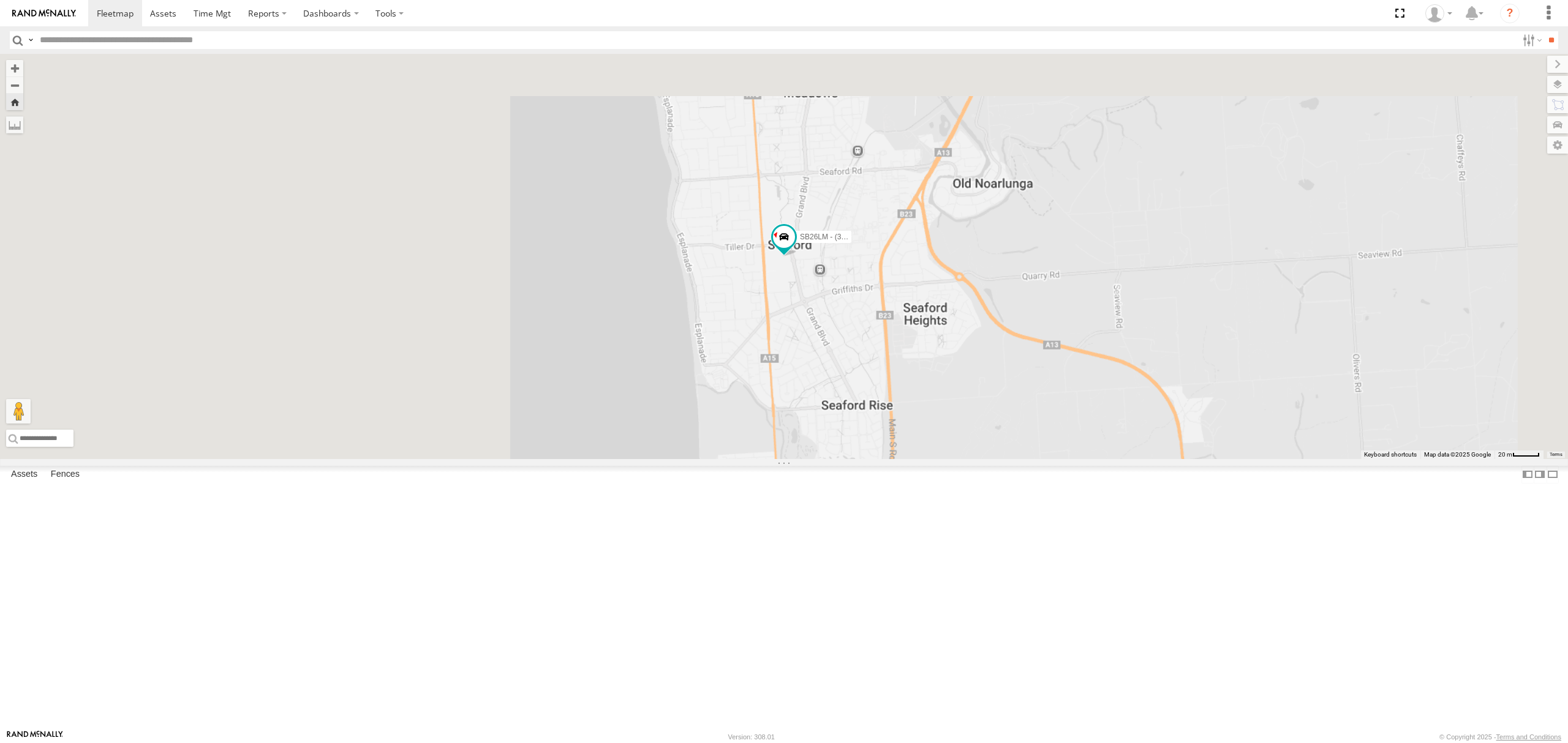
click at [0, 0] on div "All Assets" at bounding box center [0, 0] width 0 height 0
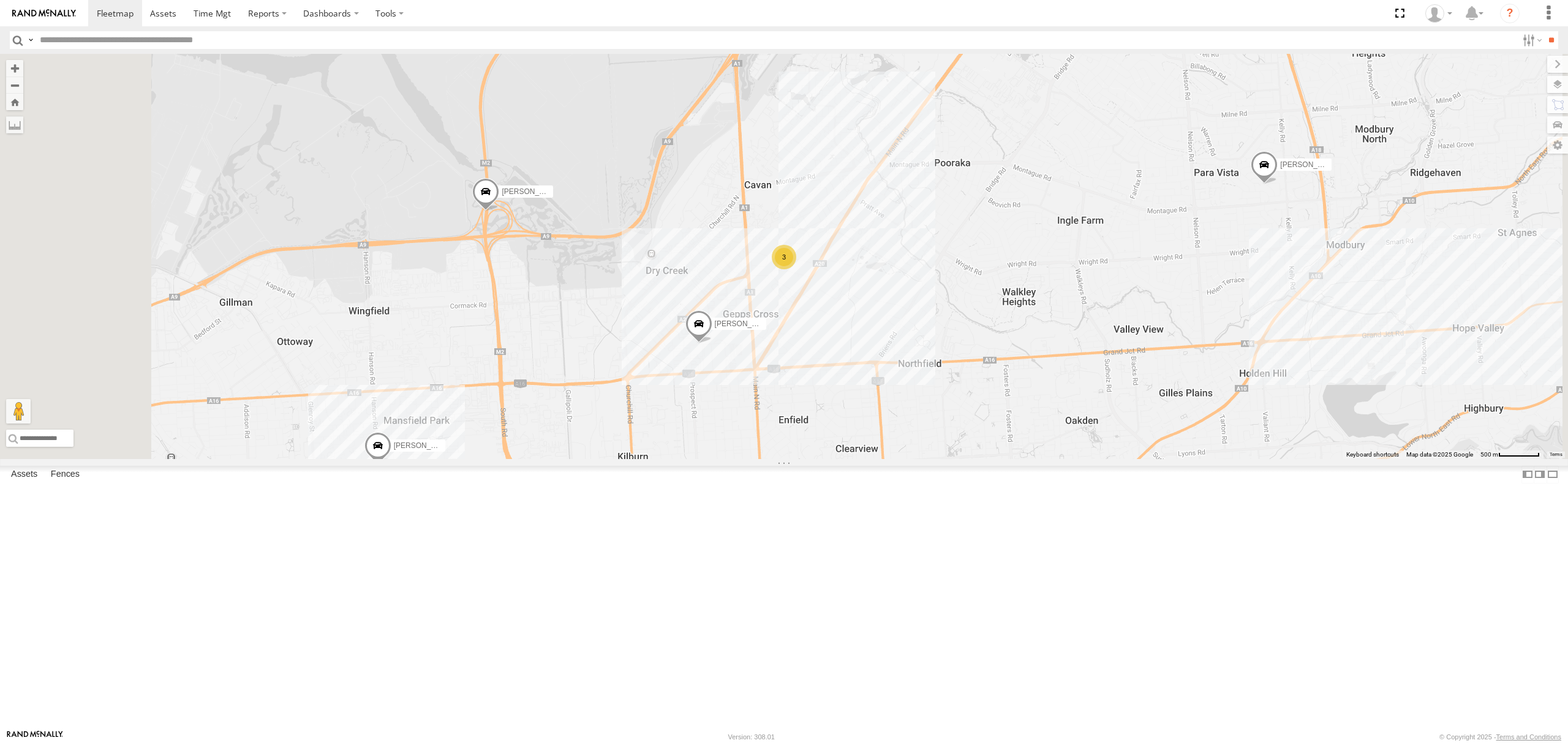
click at [0, 0] on div "SB25LM - (6P HINO) R6" at bounding box center [0, 0] width 0 height 0
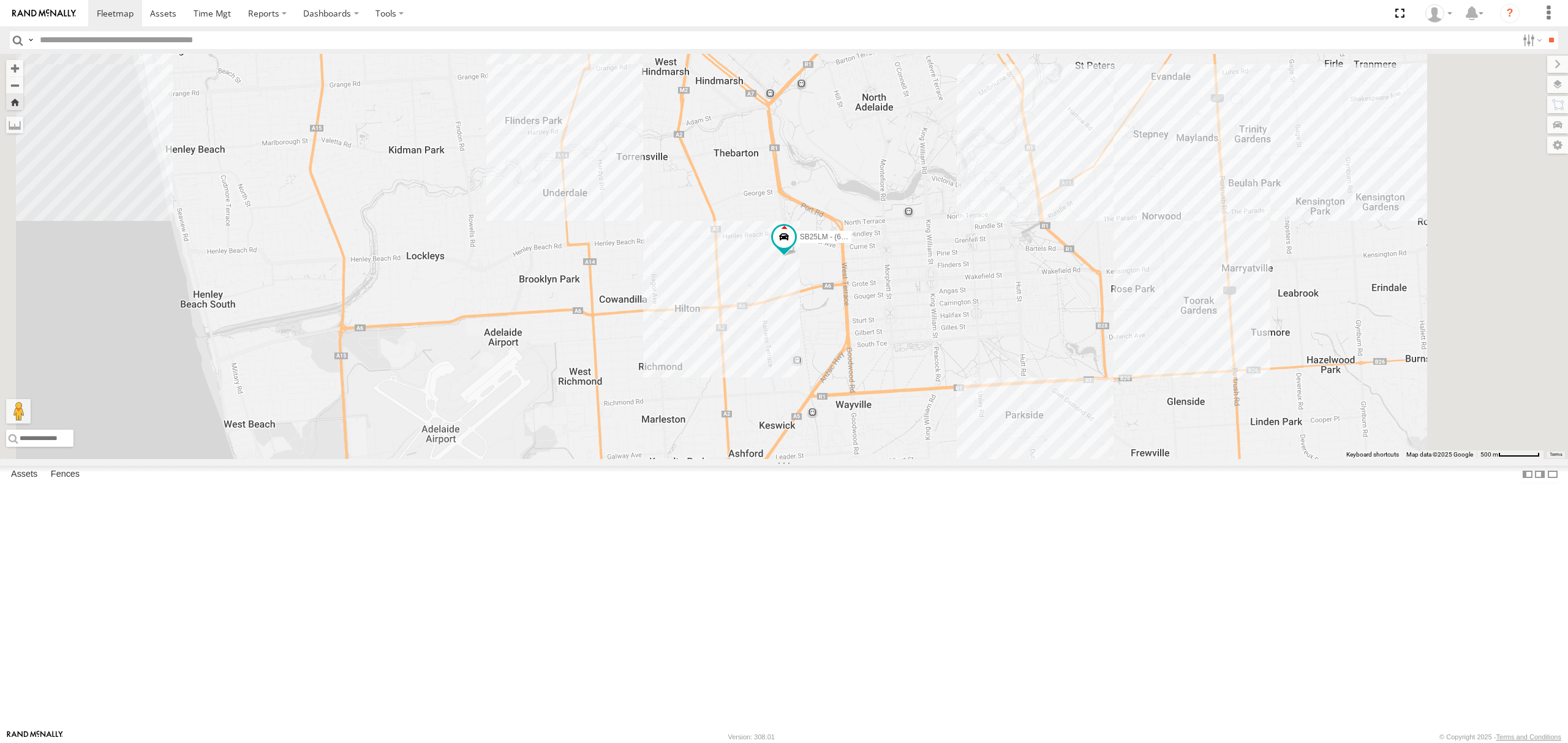
click at [0, 0] on div "All Assets" at bounding box center [0, 0] width 0 height 0
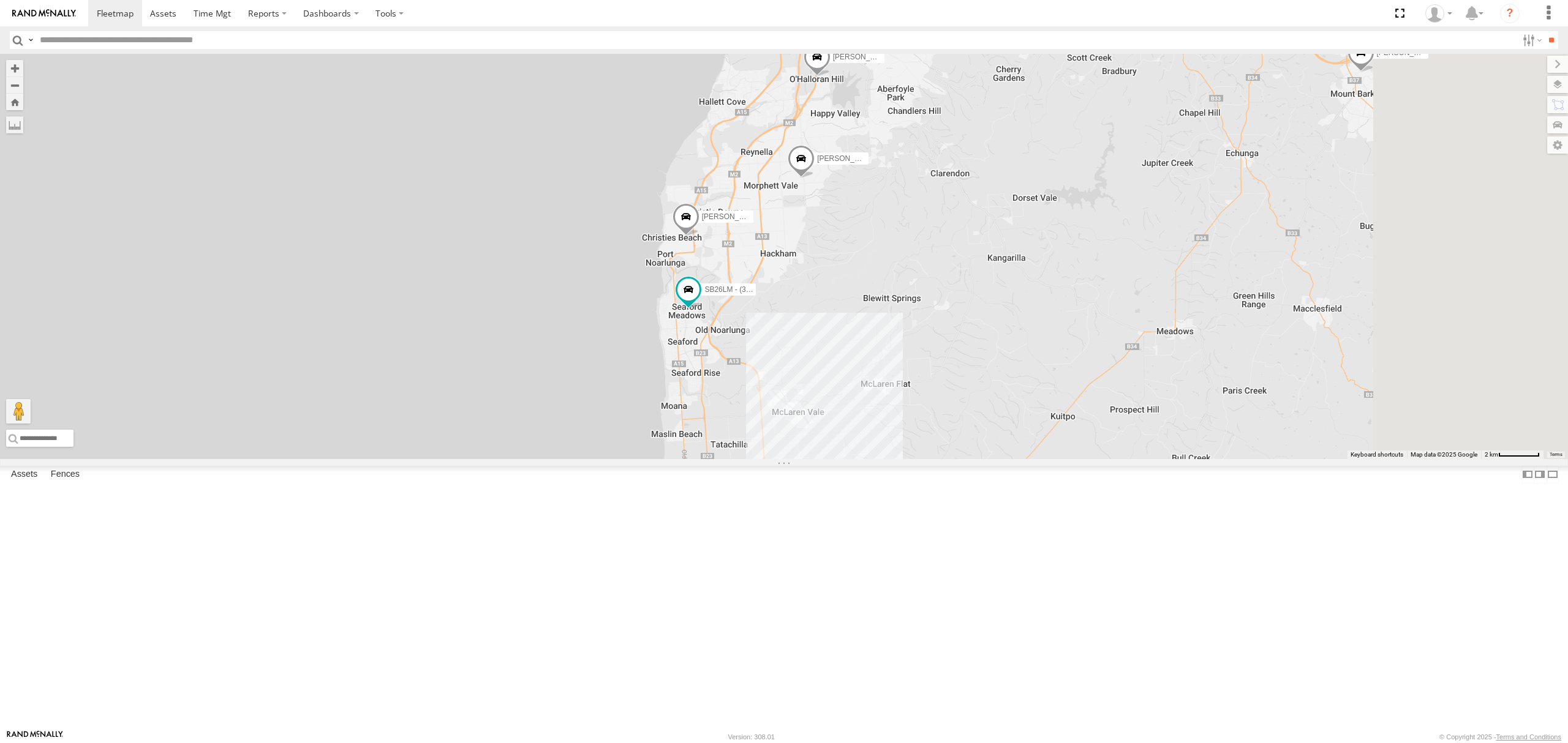
drag, startPoint x: 1270, startPoint y: 182, endPoint x: 1154, endPoint y: 365, distance: 216.7
click at [1171, 384] on div "SB26LM - (3P HINO) R7 Dilpreet Singh Anitoj Singh Akshit Khatter arshdeep singh" at bounding box center [784, 256] width 1568 height 406
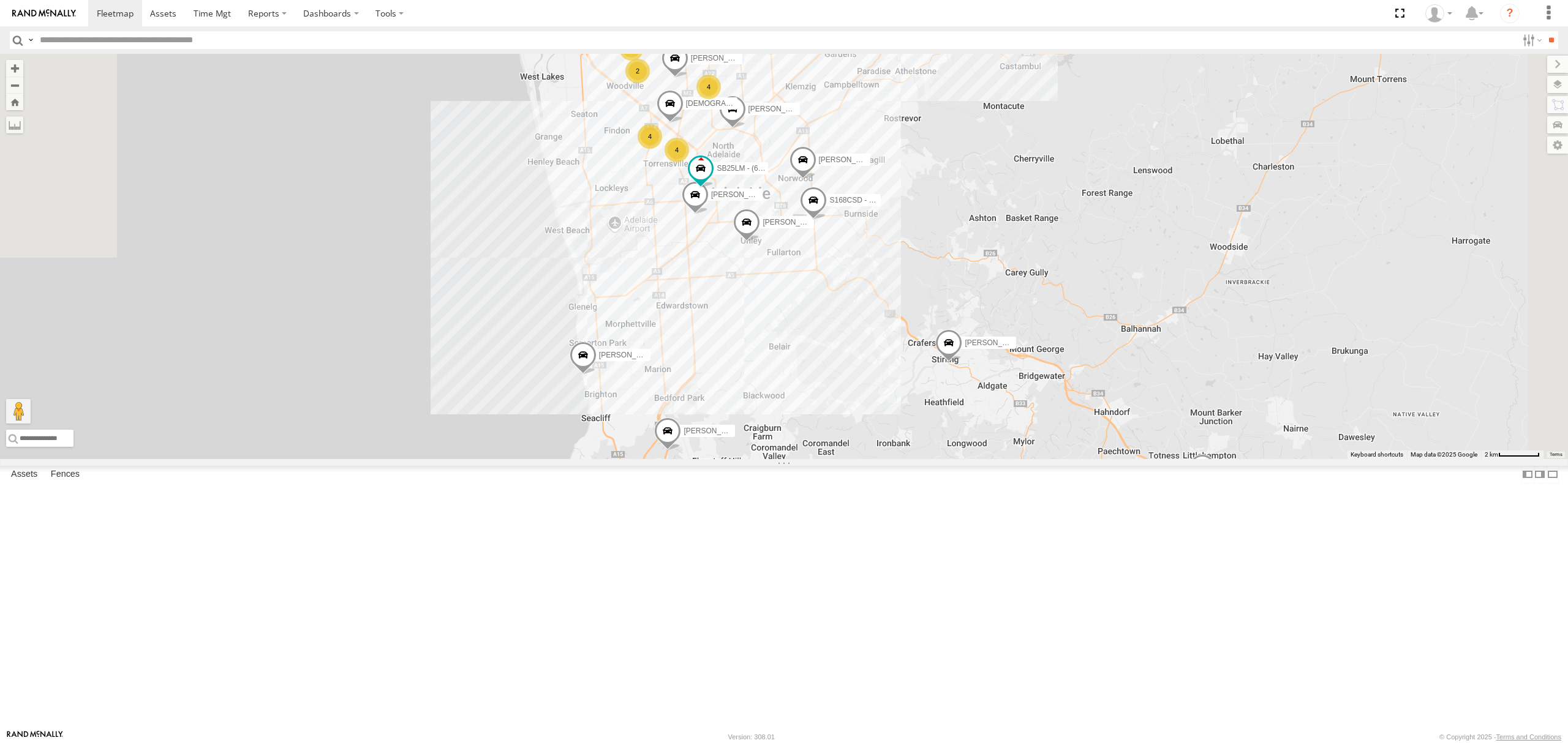
drag, startPoint x: 1120, startPoint y: 323, endPoint x: 1106, endPoint y: 434, distance: 111.9
click at [1105, 441] on div "SB26LM - (3P HINO) R7 Dilpreet Singh Anitoj Singh Akshit Khatter arshdeep singh…" at bounding box center [784, 256] width 1568 height 406
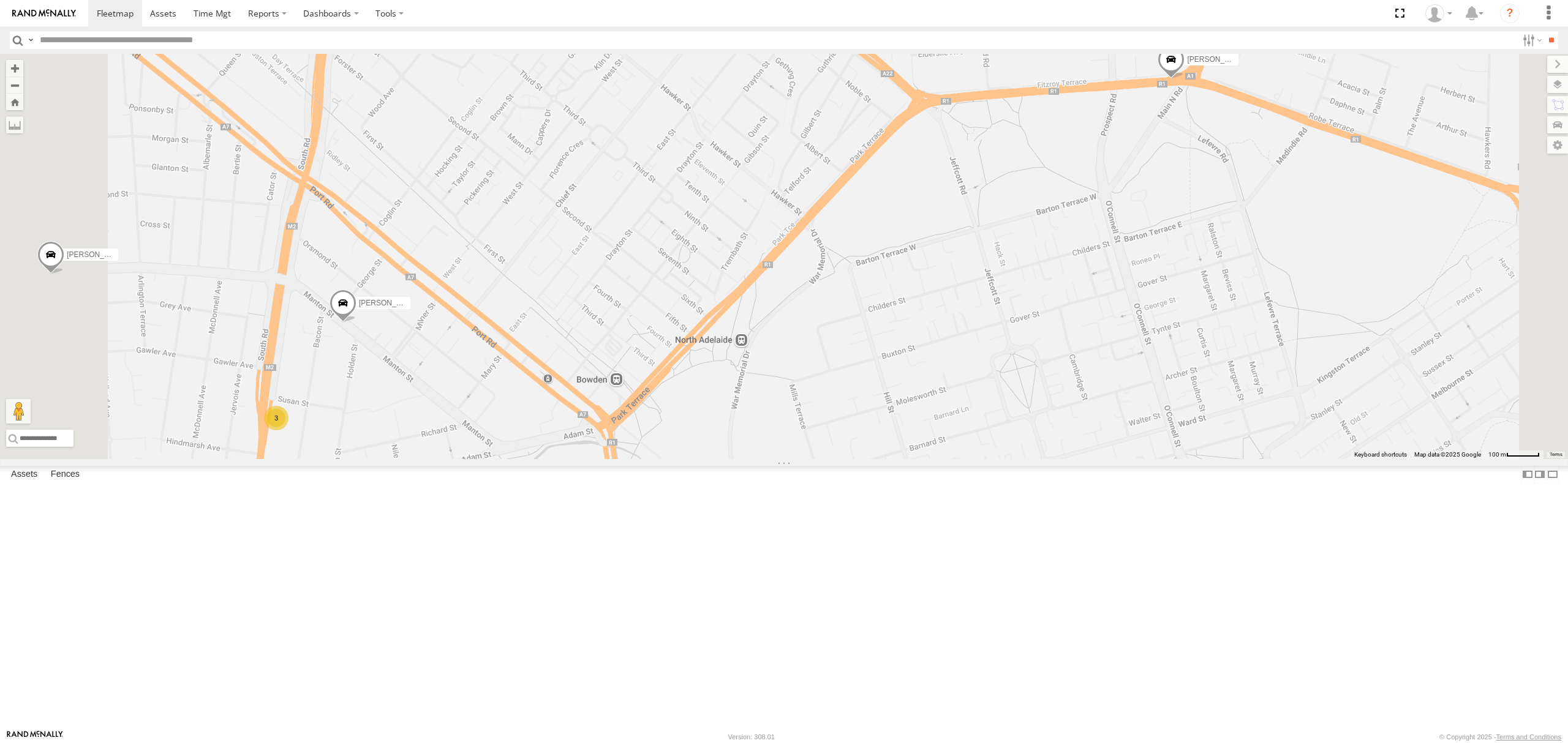
click at [0, 0] on div "All Assets" at bounding box center [0, 0] width 0 height 0
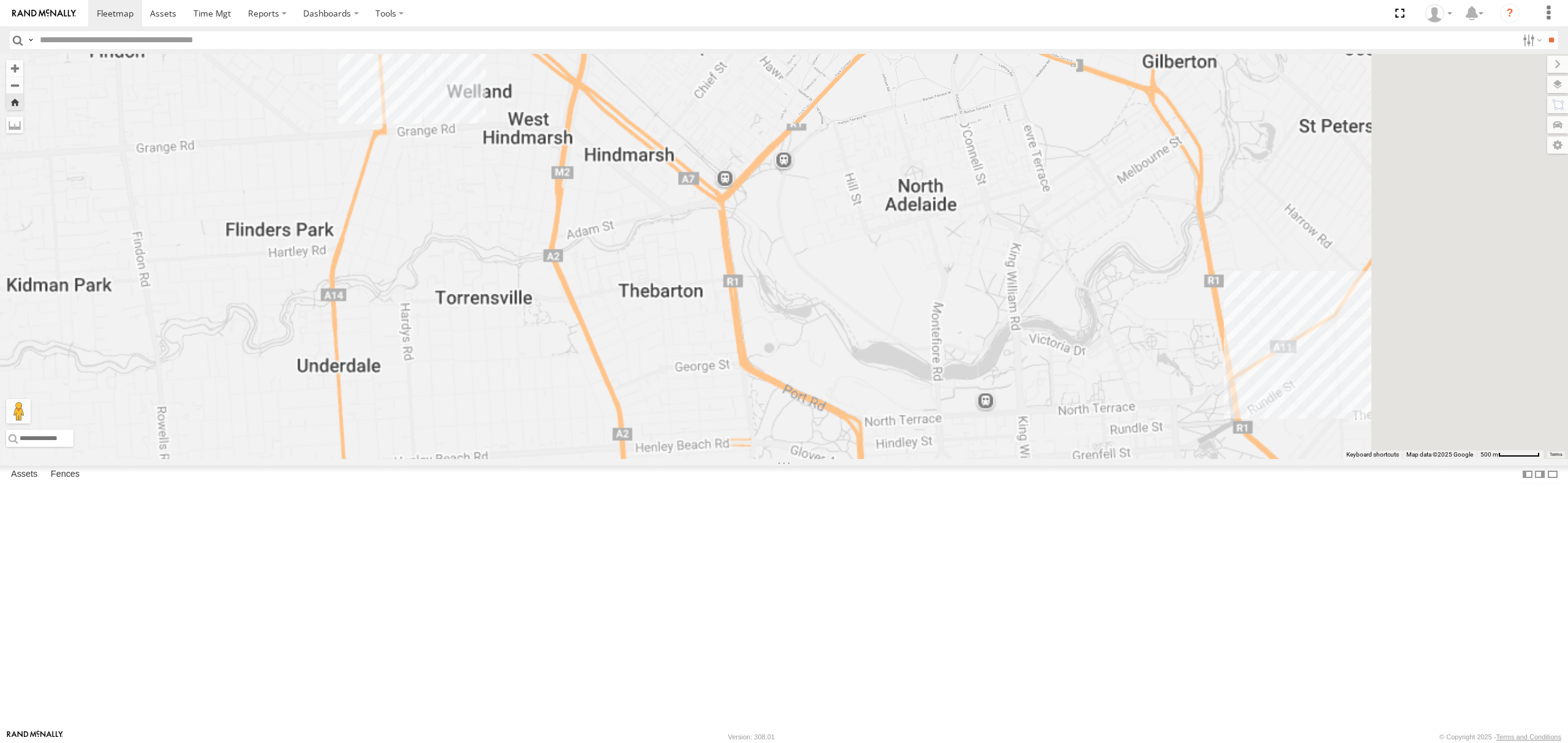
click at [0, 0] on div "All Assets" at bounding box center [0, 0] width 0 height 0
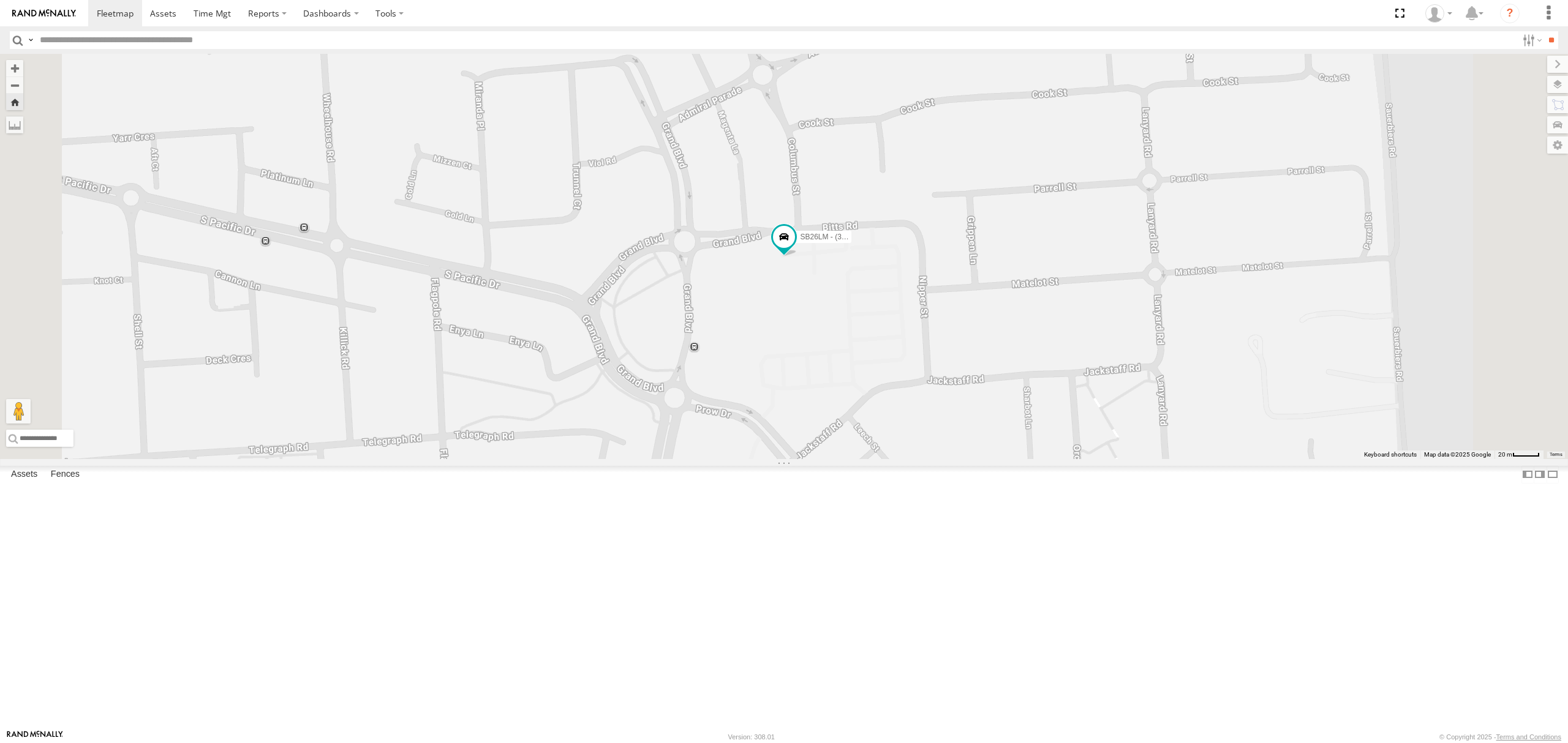
click at [0, 0] on div "All Assets" at bounding box center [0, 0] width 0 height 0
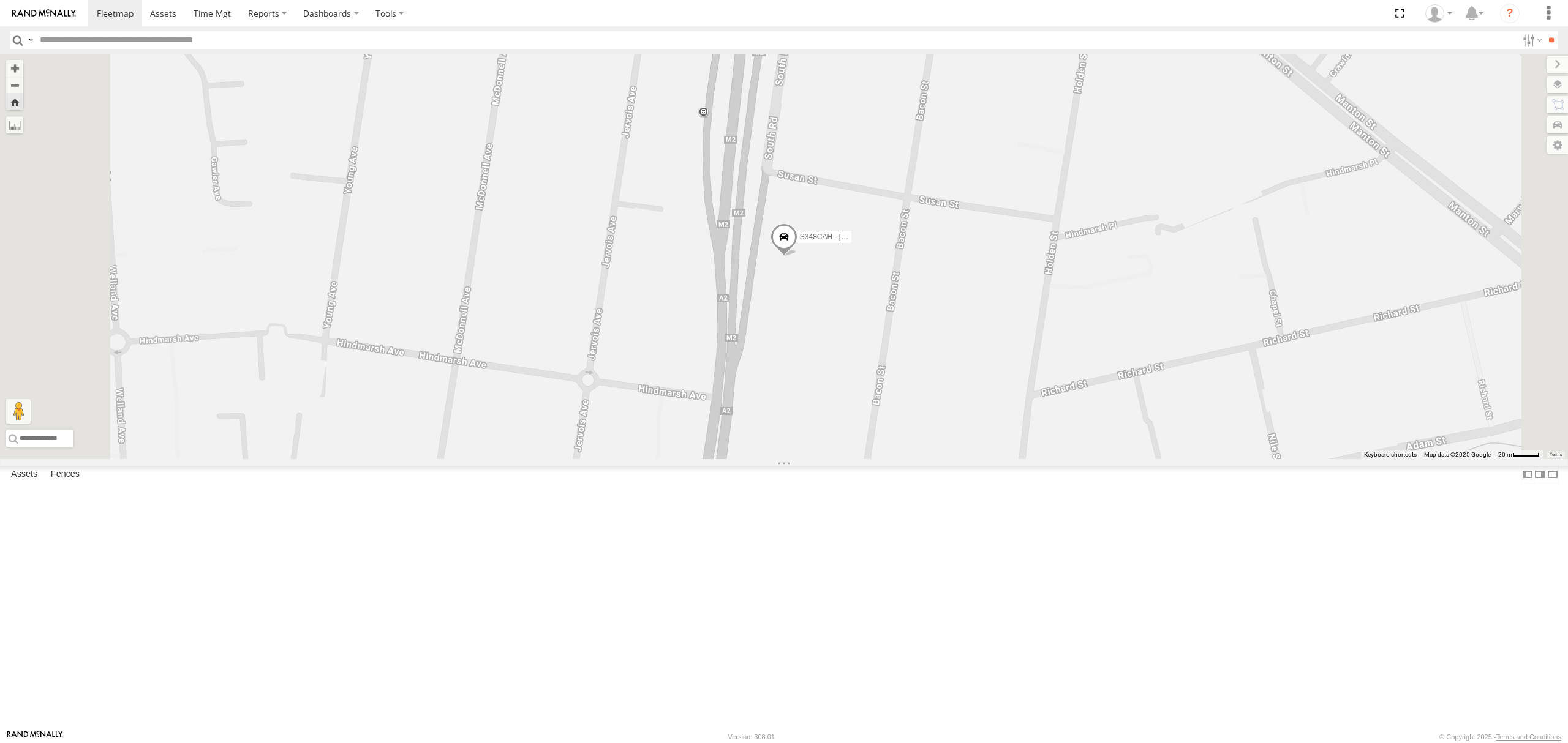
click at [0, 0] on div "Video" at bounding box center [0, 0] width 0 height 0
click at [0, 0] on div "SB25LM - (6P HINO) R6" at bounding box center [0, 0] width 0 height 0
